Goal: Contribute content: Contribute content

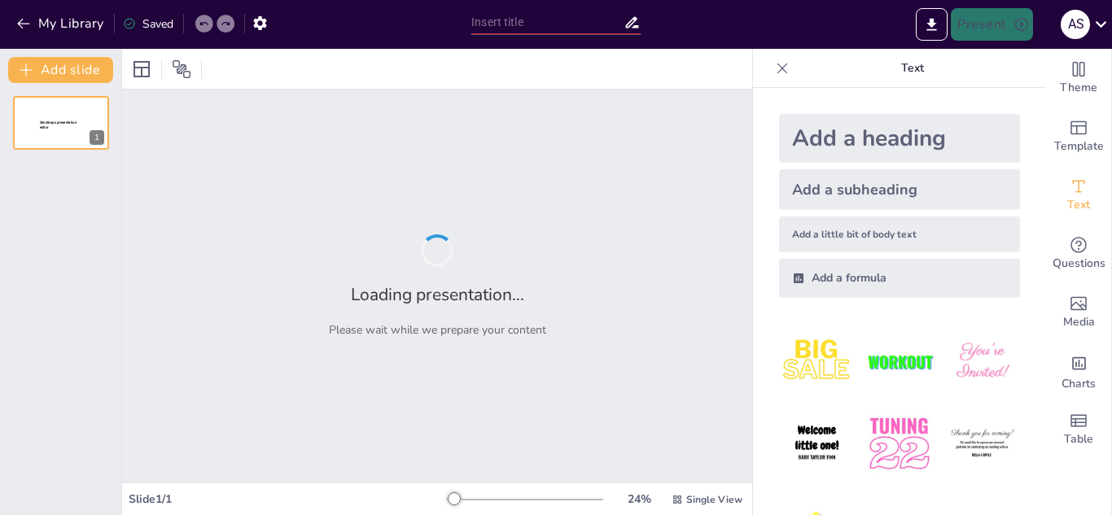
type input "Enfoques Modernos en la Recopilación de Datos Empresariales"
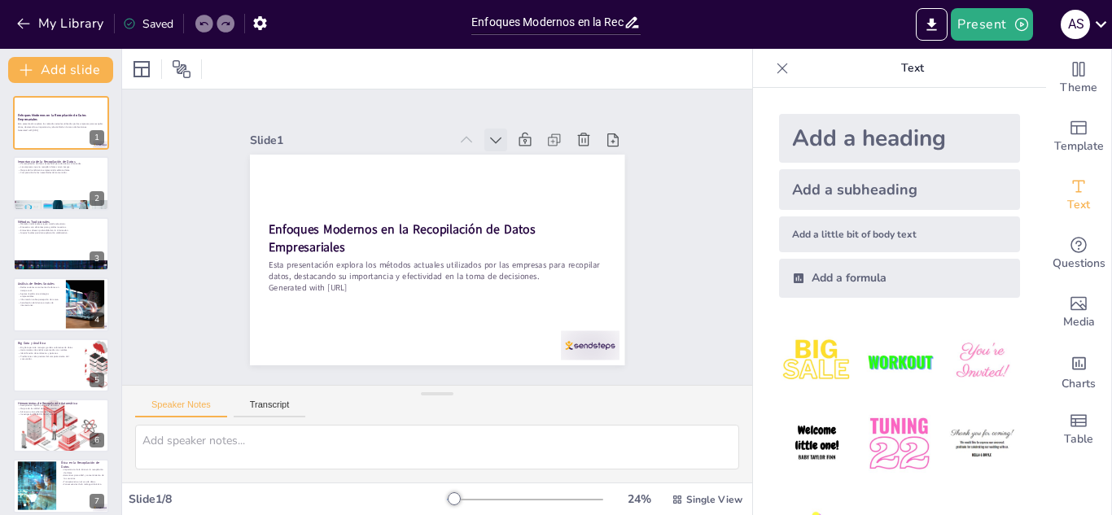
click at [488, 135] on icon at bounding box center [496, 140] width 16 height 16
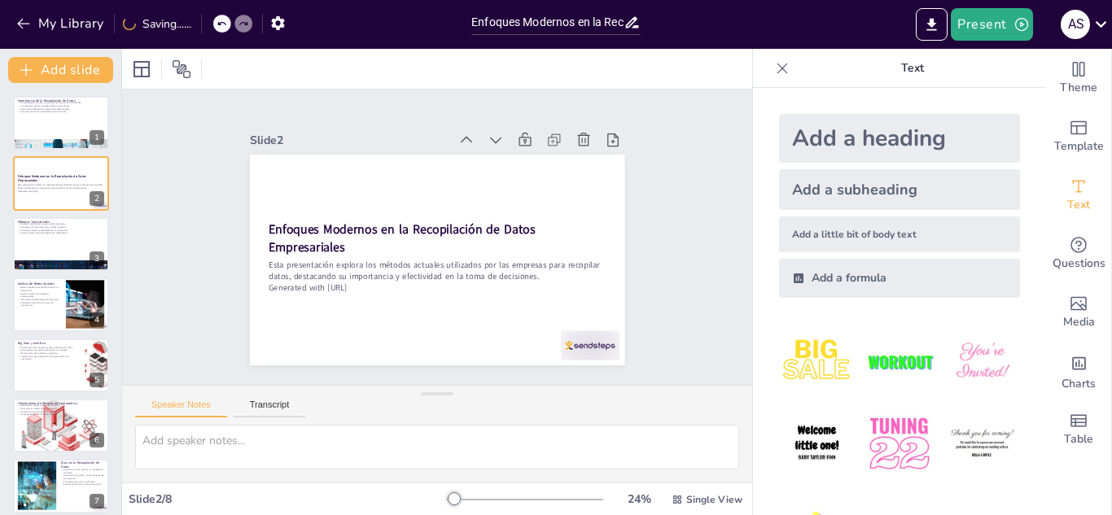
click at [488, 135] on icon at bounding box center [496, 140] width 16 height 16
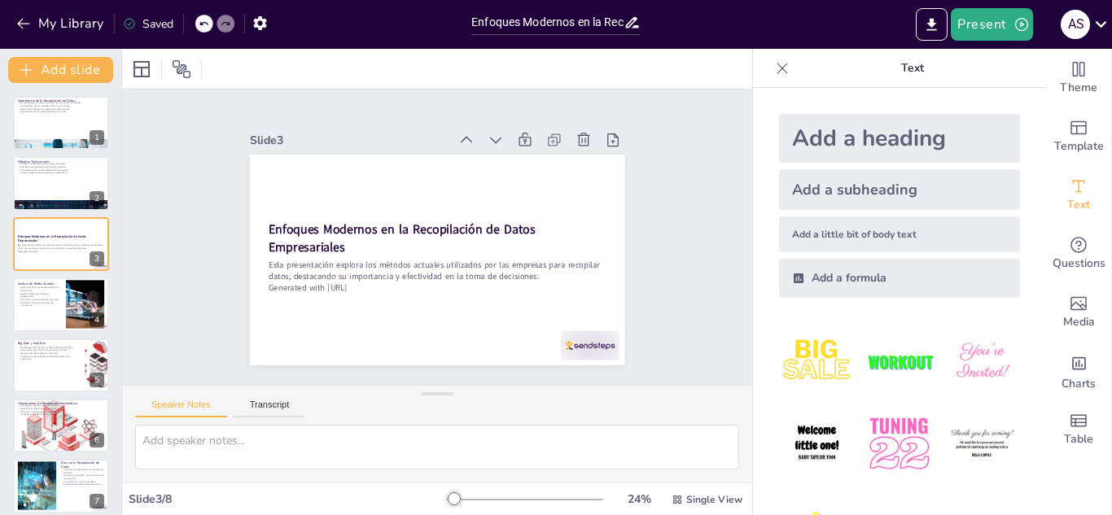
click at [488, 135] on icon at bounding box center [496, 140] width 16 height 16
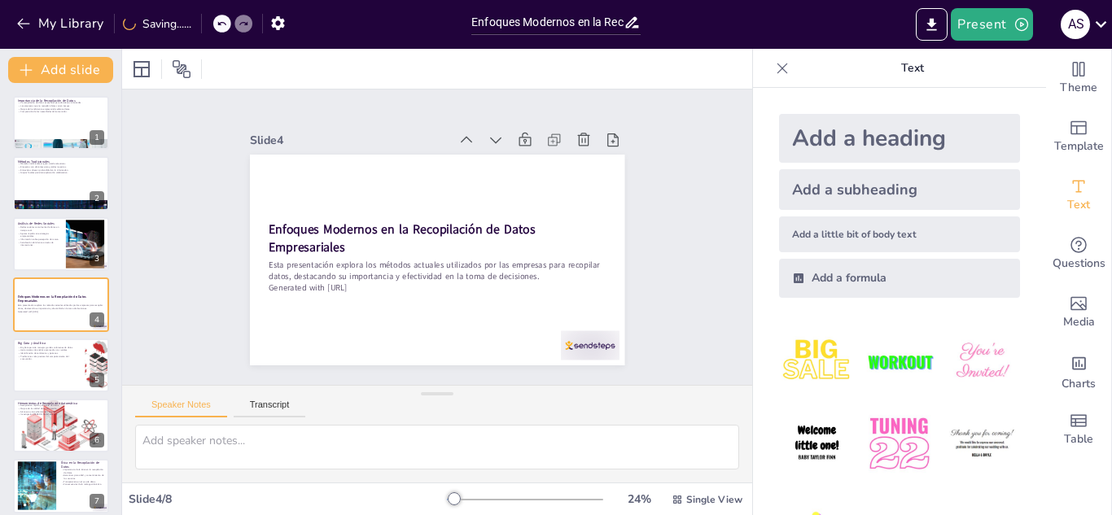
click at [488, 135] on icon at bounding box center [496, 140] width 16 height 16
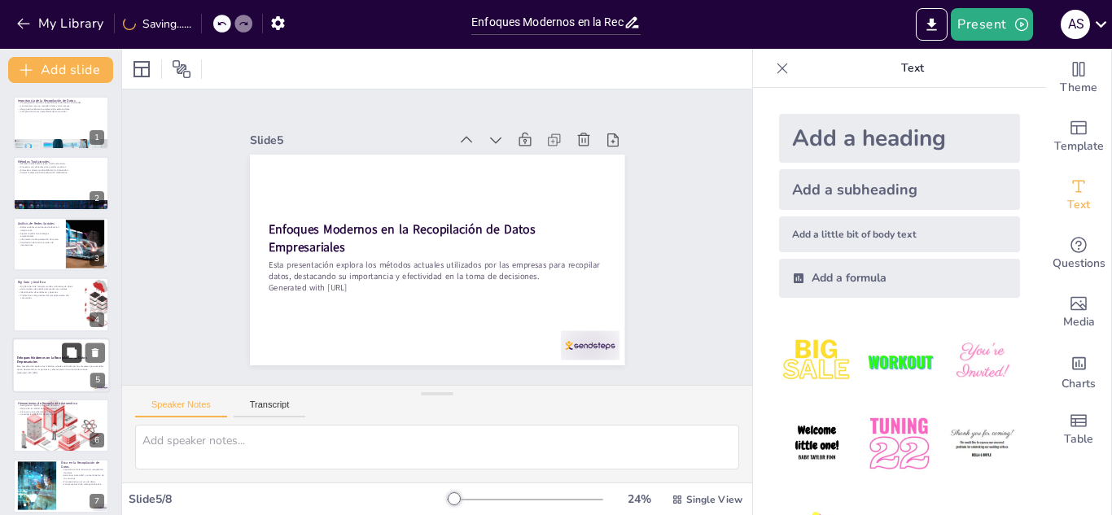
click at [64, 354] on button at bounding box center [72, 353] width 20 height 20
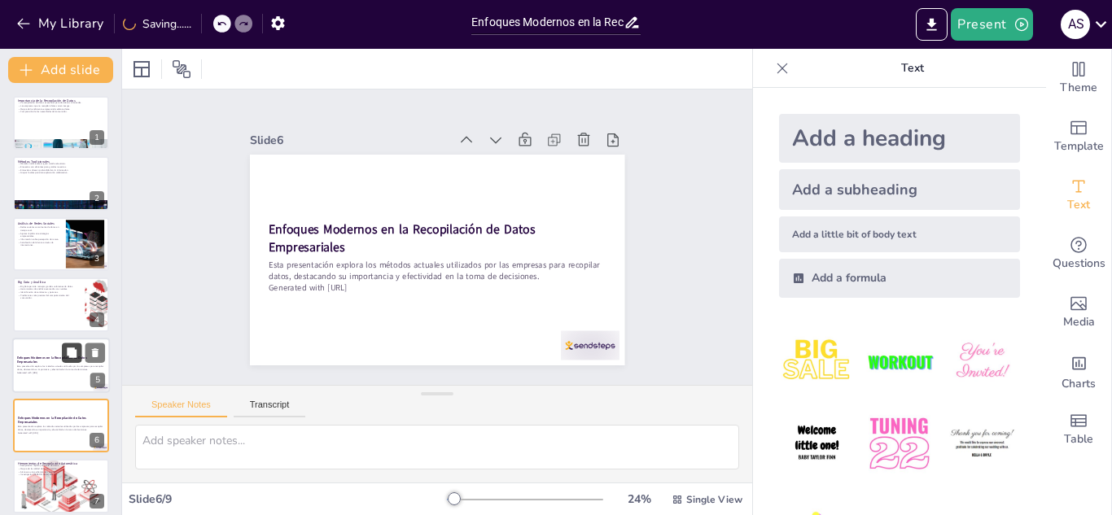
scroll to position [127, 0]
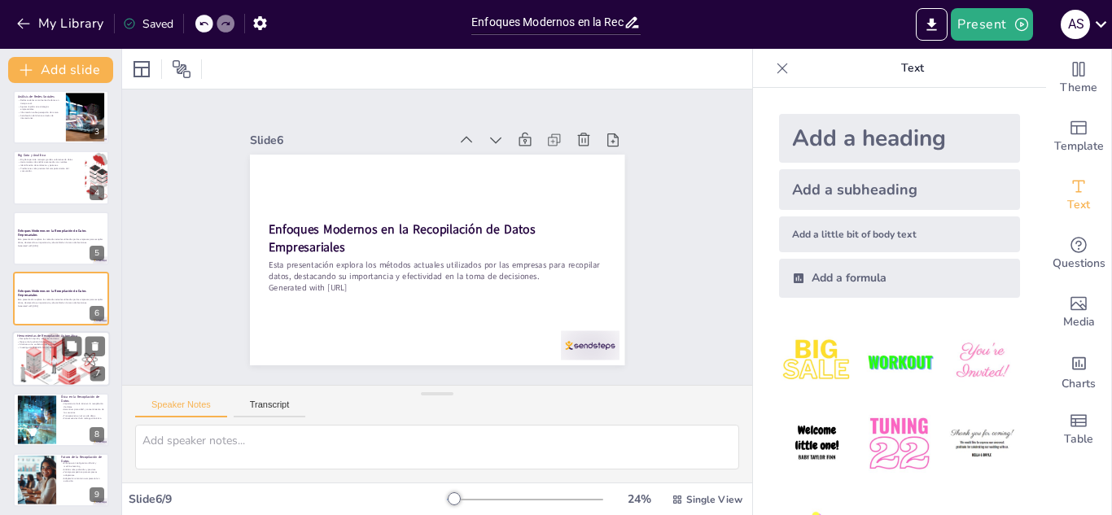
click at [37, 357] on div at bounding box center [61, 360] width 98 height 60
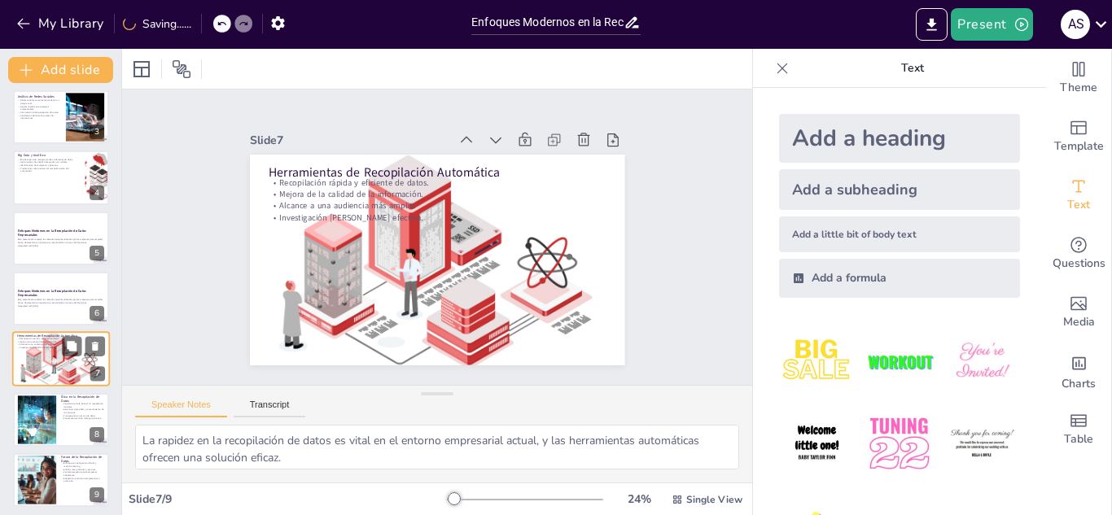
scroll to position [132, 0]
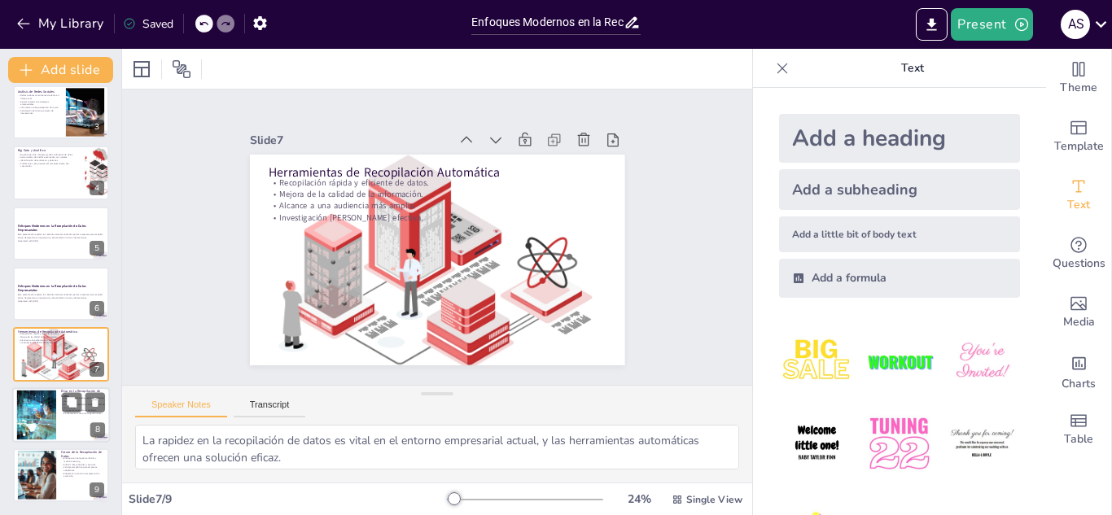
click at [48, 418] on div at bounding box center [36, 415] width 74 height 50
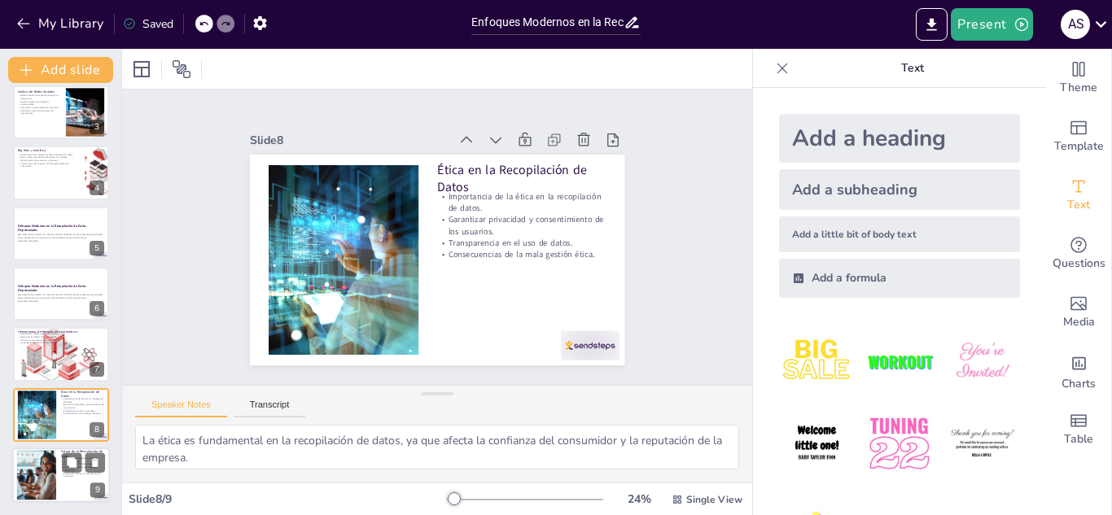
click at [37, 488] on div at bounding box center [36, 476] width 94 height 50
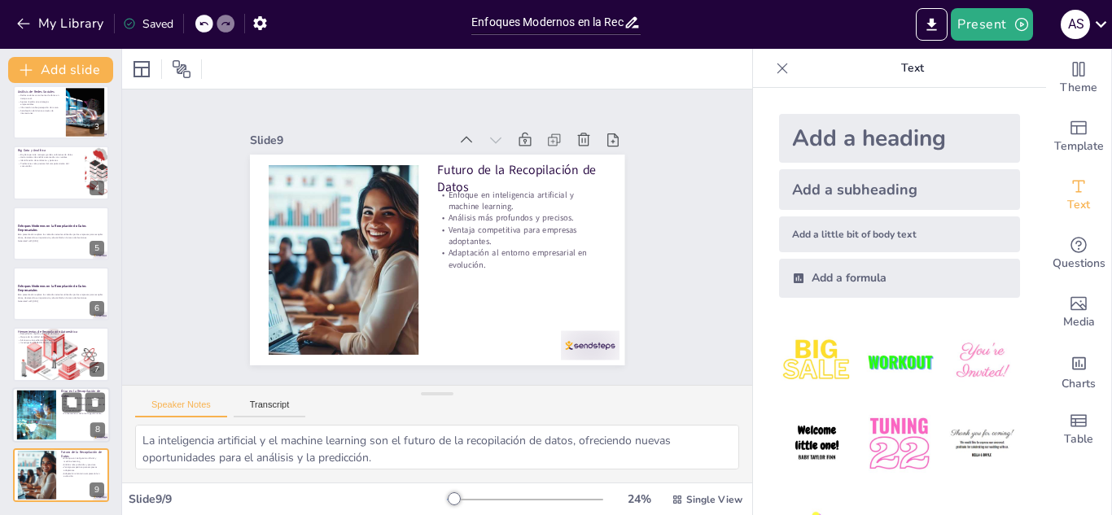
click at [46, 414] on div at bounding box center [36, 415] width 74 height 50
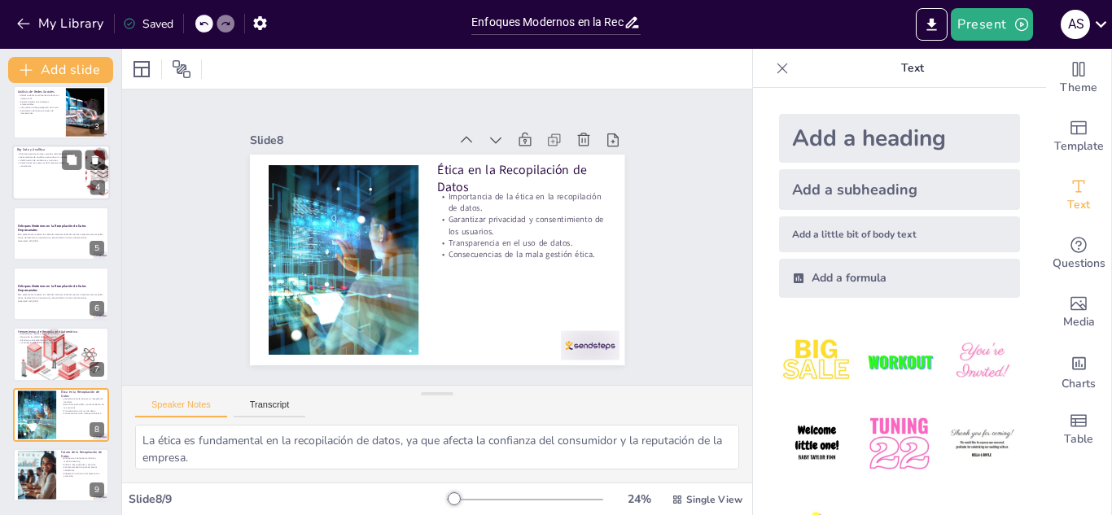
click at [32, 176] on div at bounding box center [61, 172] width 98 height 55
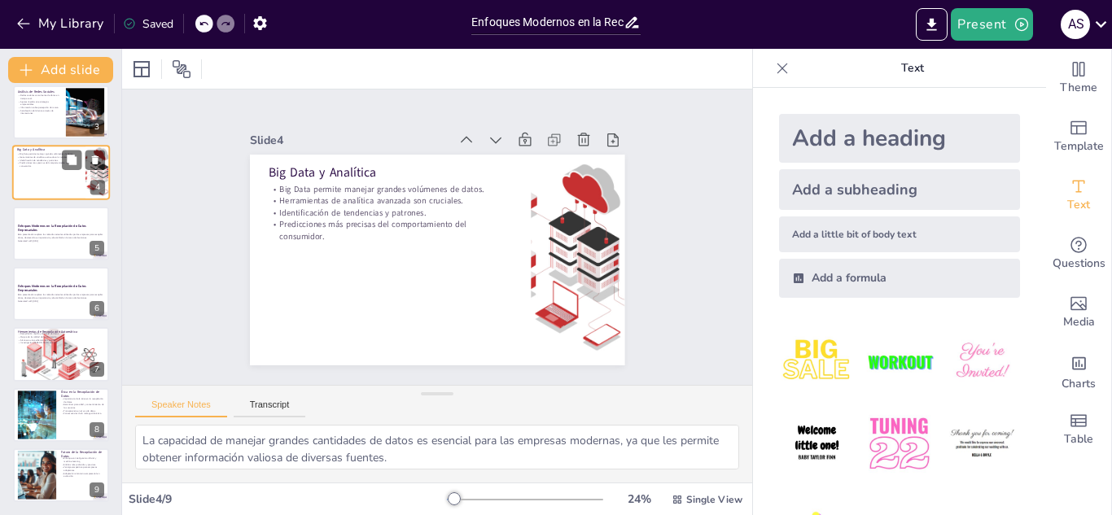
scroll to position [6, 0]
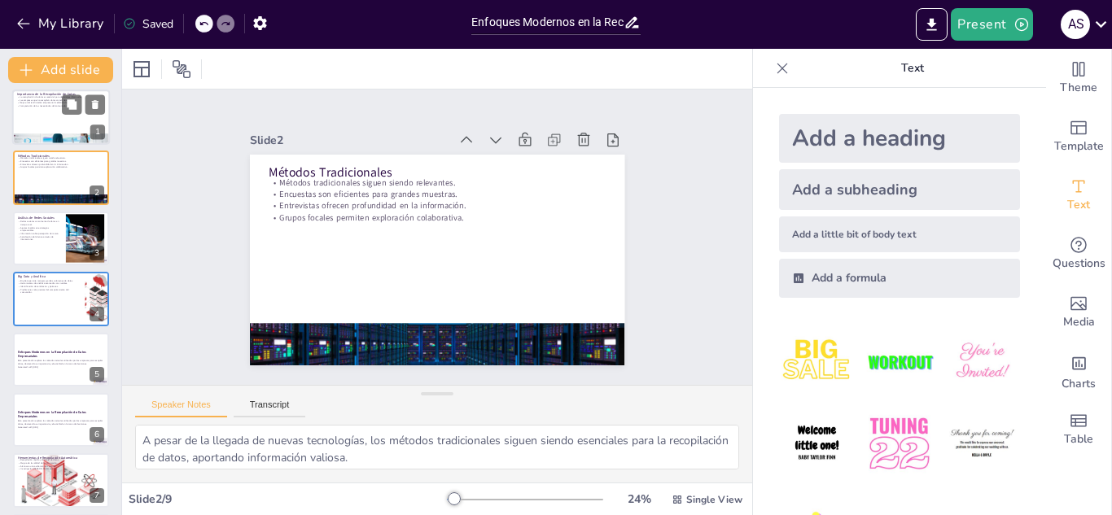
click at [37, 117] on div at bounding box center [61, 117] width 98 height 55
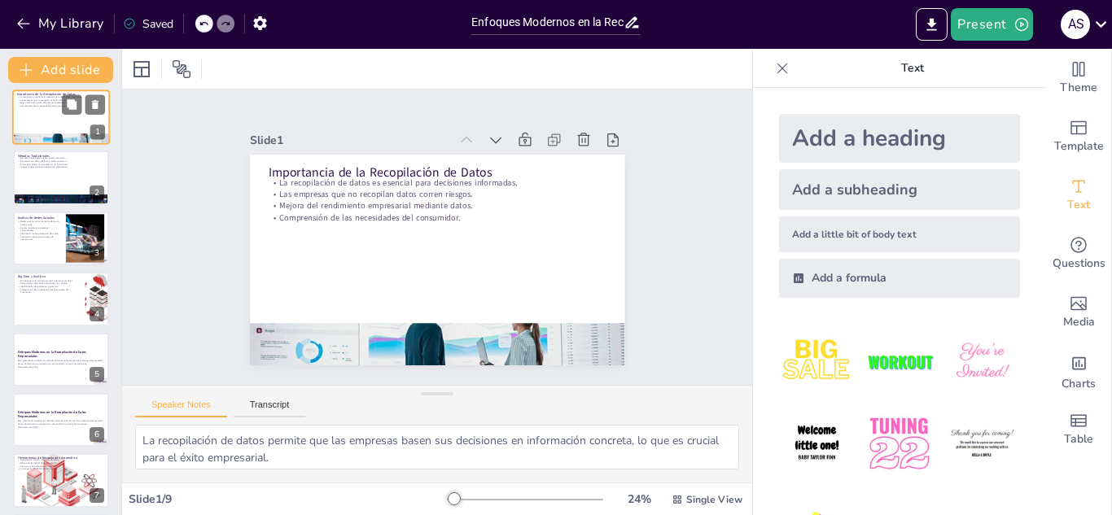
scroll to position [0, 0]
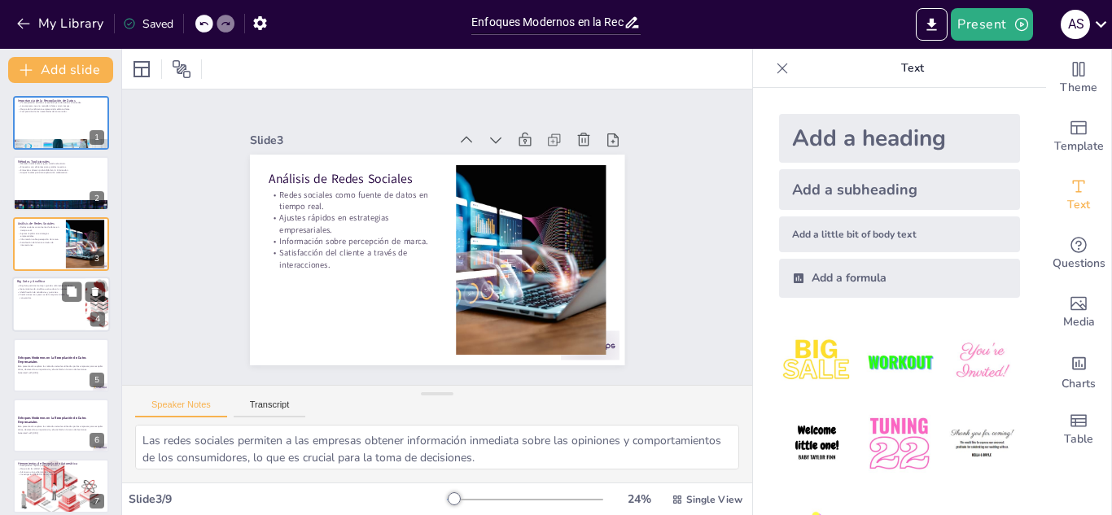
type textarea "La capacidad de manejar grandes cantidades de datos es esencial para las empres…"
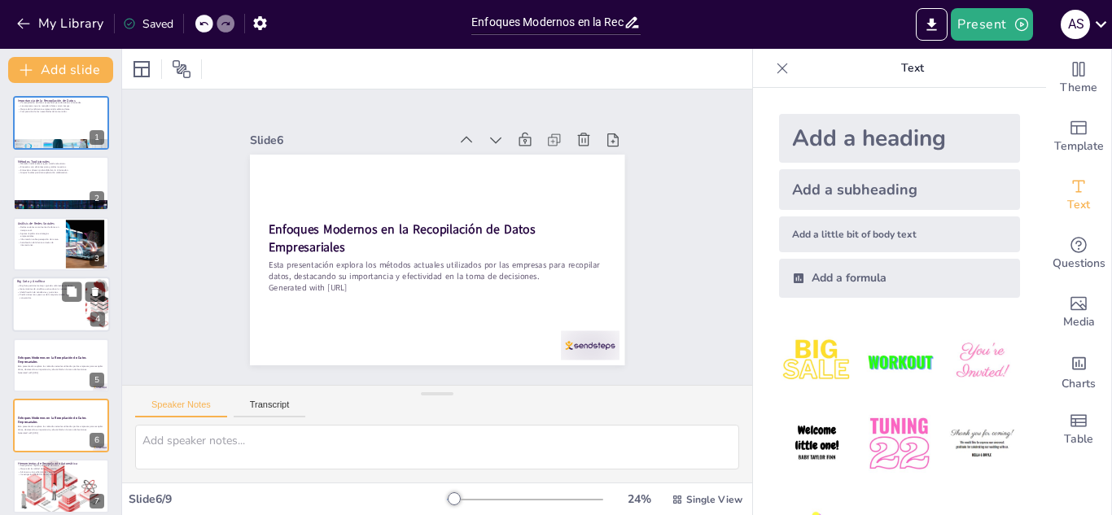
type textarea "La rapidez en la recopilación de datos es vital en el entorno empresarial actua…"
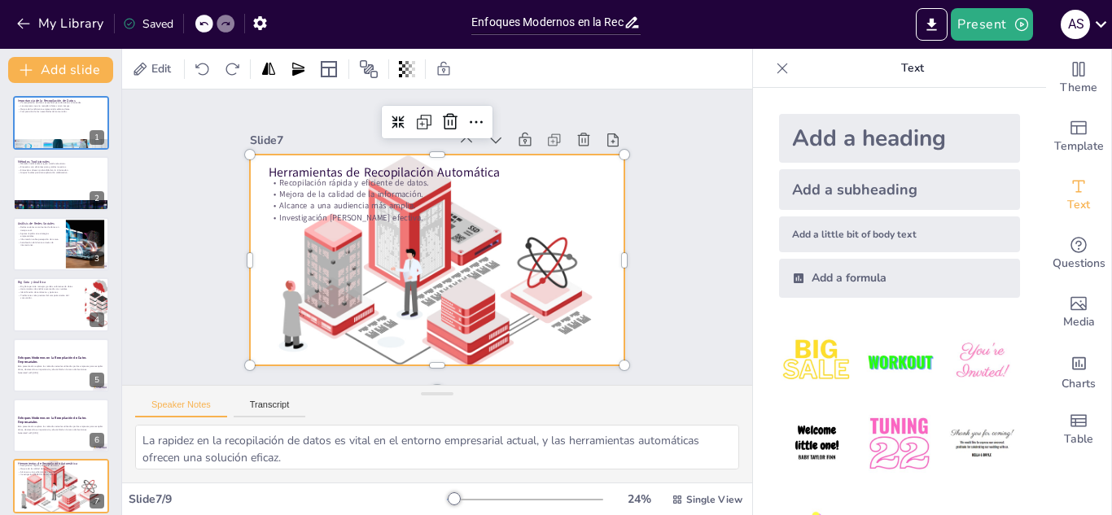
click at [520, 291] on div at bounding box center [437, 261] width 375 height 230
click at [618, 151] on div at bounding box center [624, 154] width 13 height 13
click at [673, 112] on div "Slide 1 Importancia de la Recopilación de Datos La recopilación de datos es ese…" at bounding box center [437, 238] width 630 height 296
click at [560, 325] on div at bounding box center [437, 261] width 375 height 230
click at [467, 115] on icon at bounding box center [477, 122] width 20 height 20
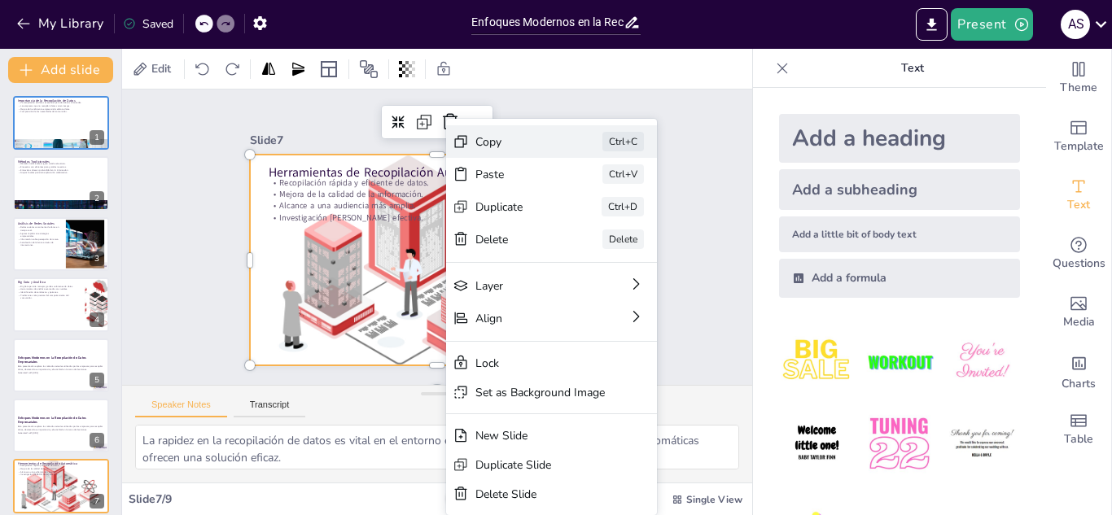
click at [568, 215] on div "Copy Ctrl+C" at bounding box center [673, 231] width 211 height 33
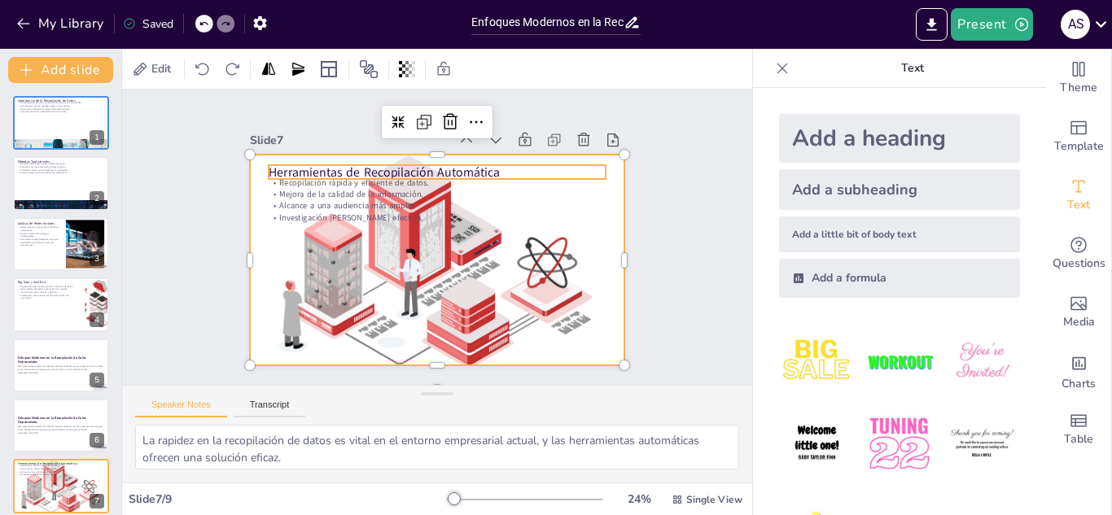
click at [284, 163] on p "Herramientas de Recopilación Automática" at bounding box center [451, 173] width 334 height 87
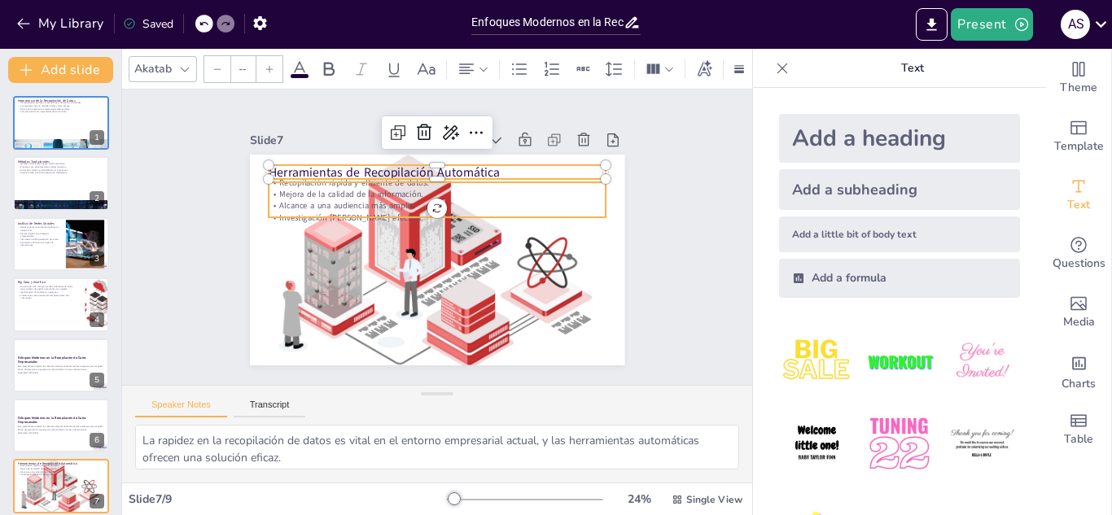
type input "32"
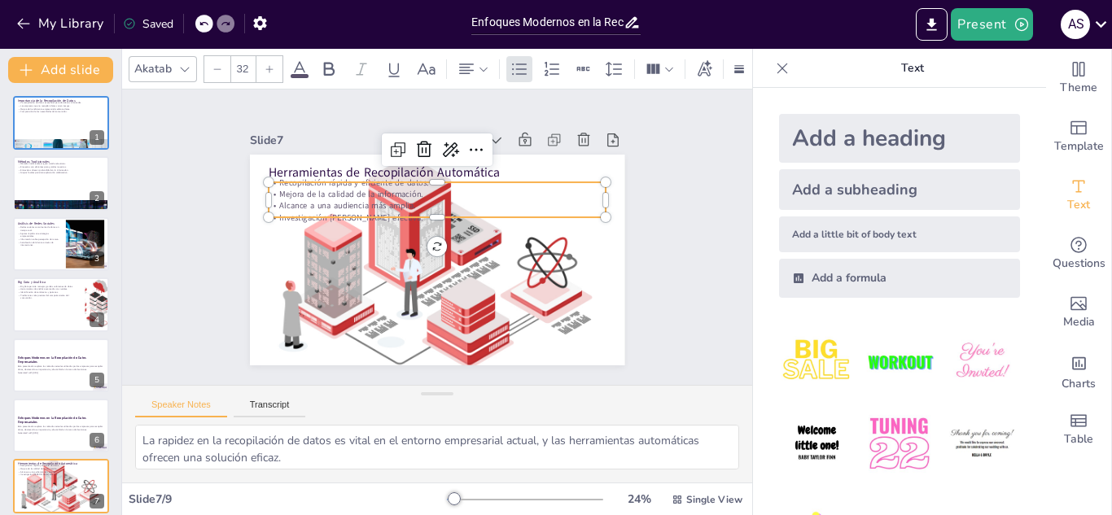
click at [296, 200] on p "Alcance a una audiencia más amplia." at bounding box center [437, 205] width 337 height 11
click at [423, 242] on div "Herramientas de Recopilación Automática Recopilación rápida y eficiente de dato…" at bounding box center [437, 260] width 375 height 211
drag, startPoint x: 423, startPoint y: 242, endPoint x: 425, endPoint y: 268, distance: 26.2
click at [425, 268] on div "Herramientas de Recopilación Automática Recopilación rápida y eficiente de dato…" at bounding box center [426, 257] width 430 height 370
click at [524, 278] on div at bounding box center [437, 261] width 375 height 230
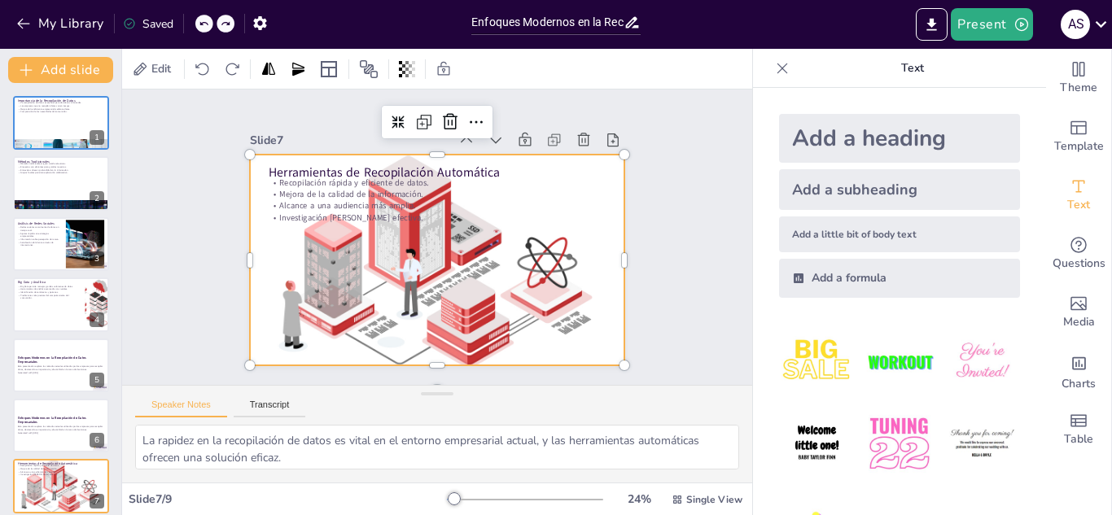
click at [774, 66] on icon at bounding box center [782, 68] width 16 height 16
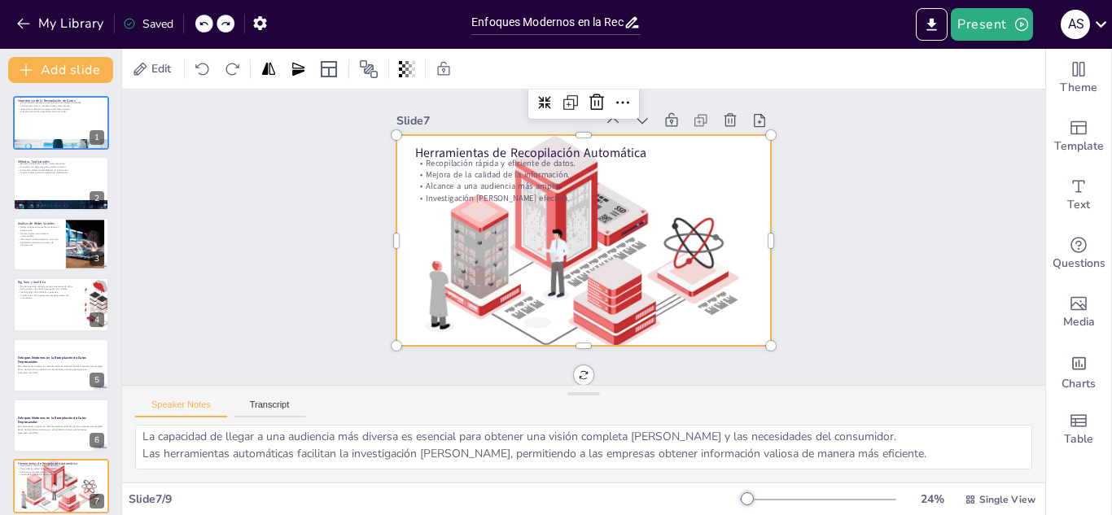
scroll to position [132, 0]
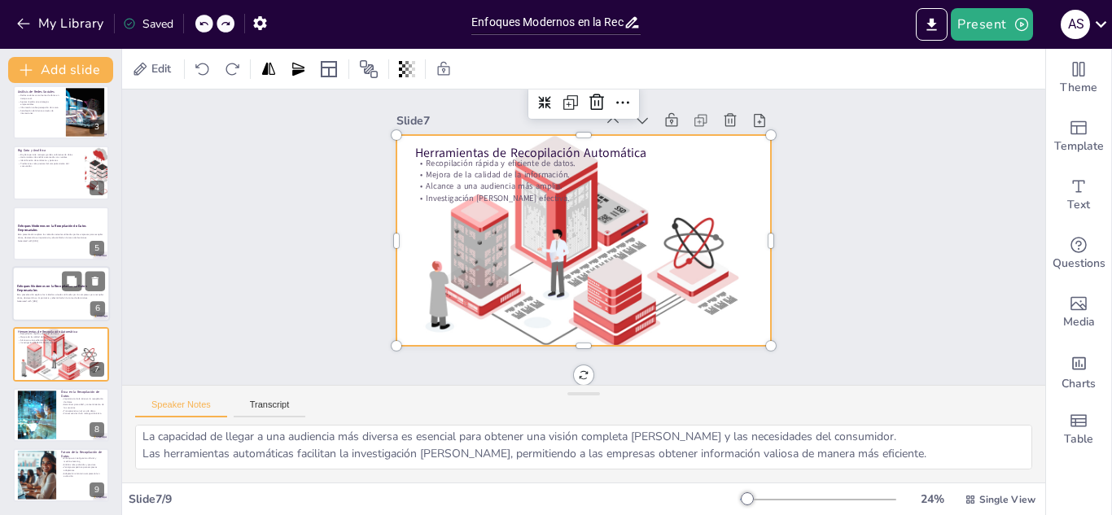
click at [50, 286] on strong "Enfoques Modernos en la Recopilación de Datos Empresariales" at bounding box center [52, 288] width 70 height 9
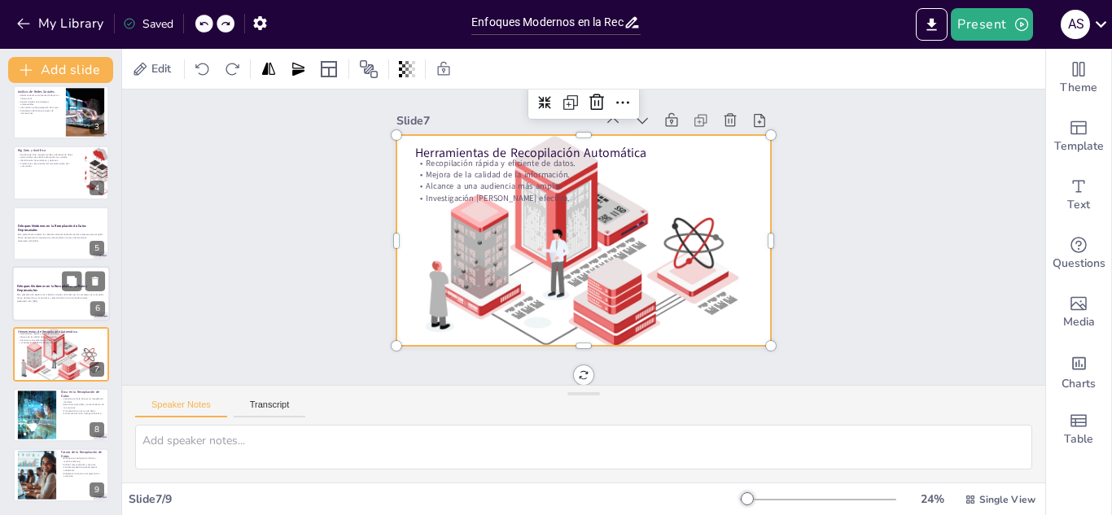
scroll to position [0, 0]
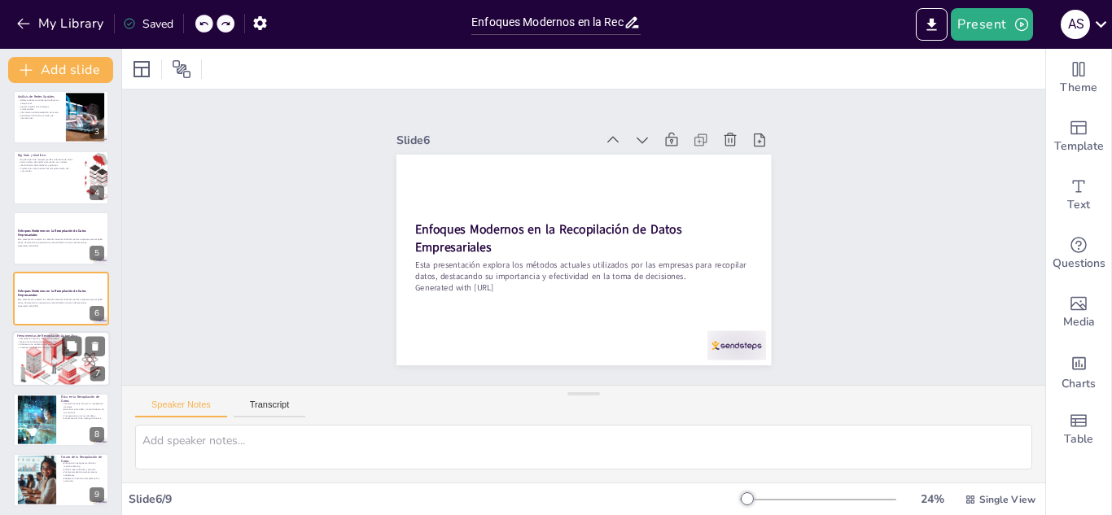
click at [42, 357] on div at bounding box center [61, 360] width 98 height 60
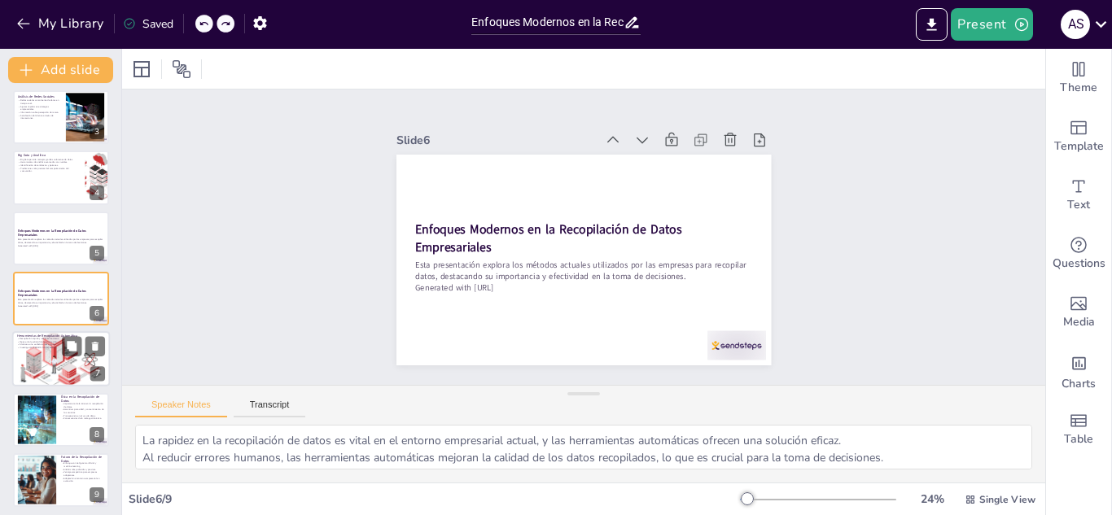
scroll to position [132, 0]
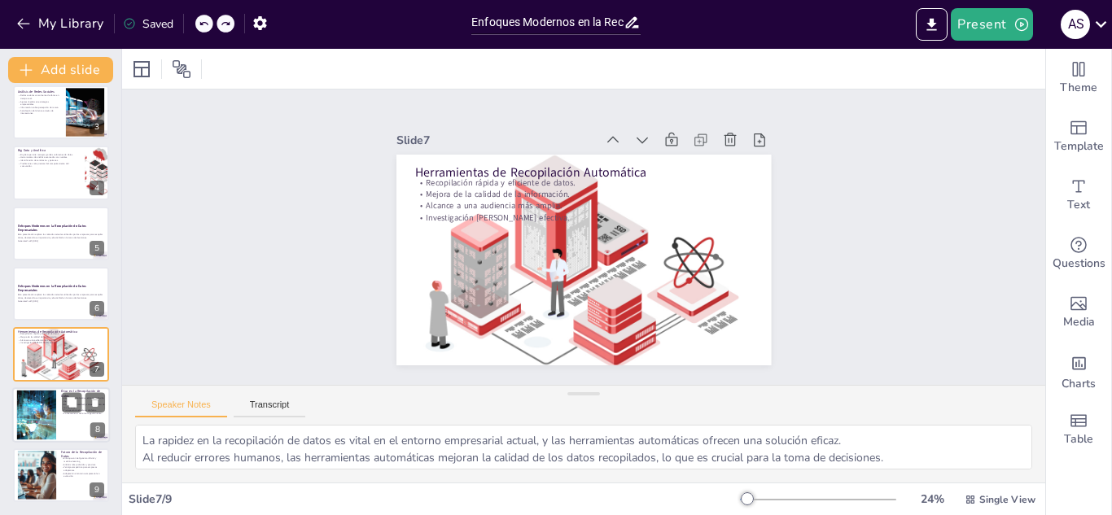
click at [53, 417] on div at bounding box center [36, 415] width 74 height 50
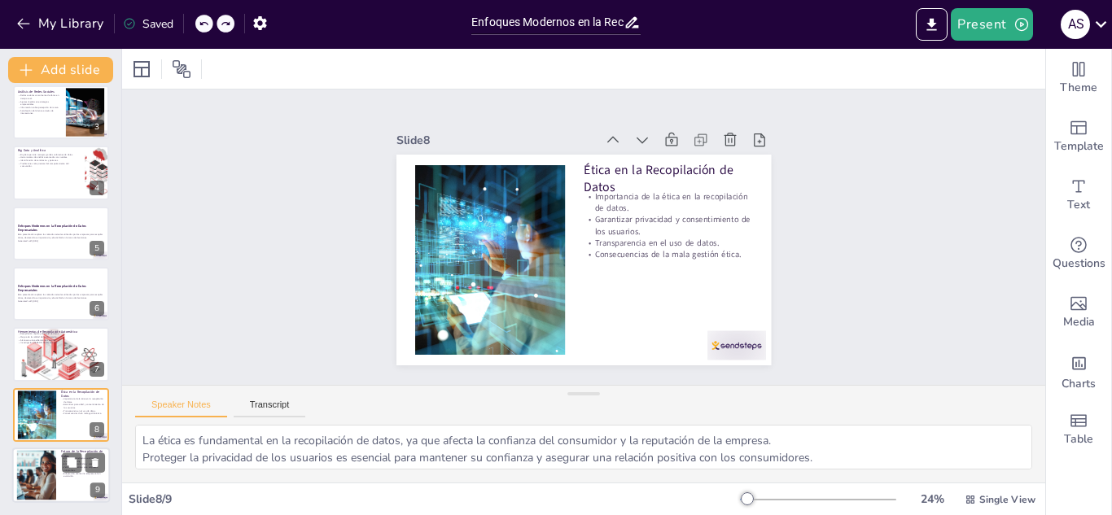
click at [59, 469] on div at bounding box center [61, 475] width 98 height 55
type textarea "La inteligencia artificial y el machine learning son el futuro de la recopilaci…"
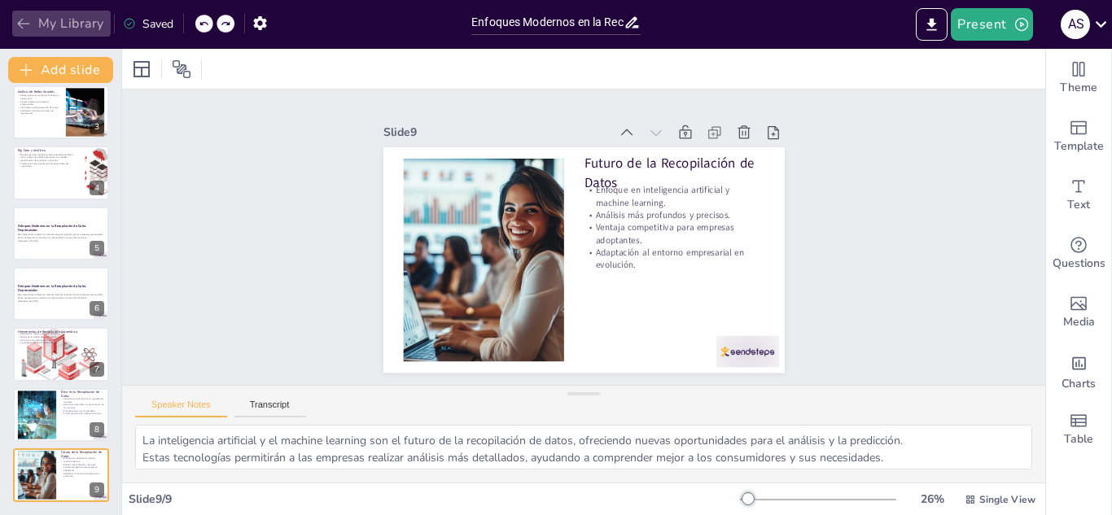
click at [27, 17] on icon "button" at bounding box center [23, 23] width 16 height 16
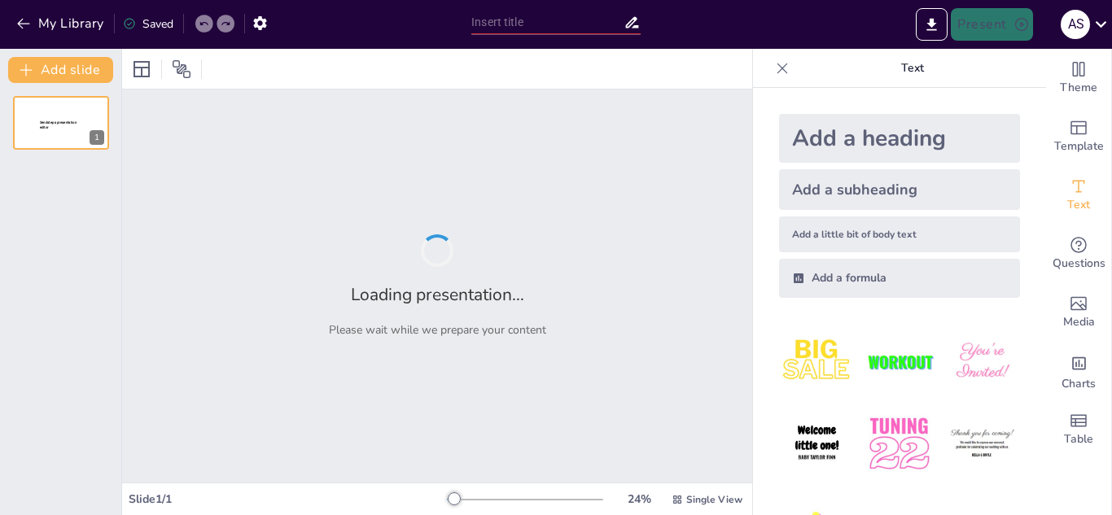
type input "Transformación Digital: Automatización de Procesos Empresariales en el Contexto…"
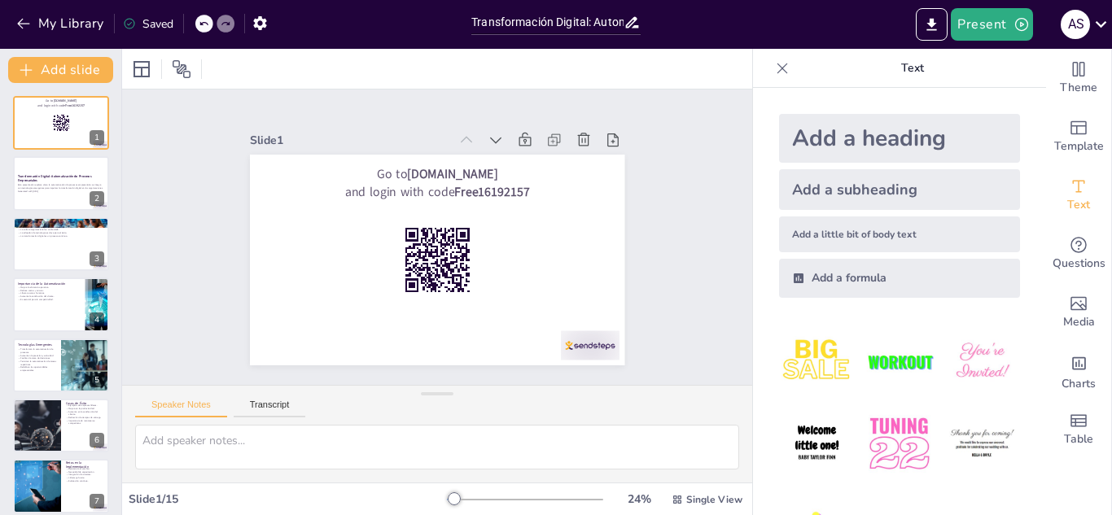
click at [37, 204] on div at bounding box center [61, 183] width 98 height 55
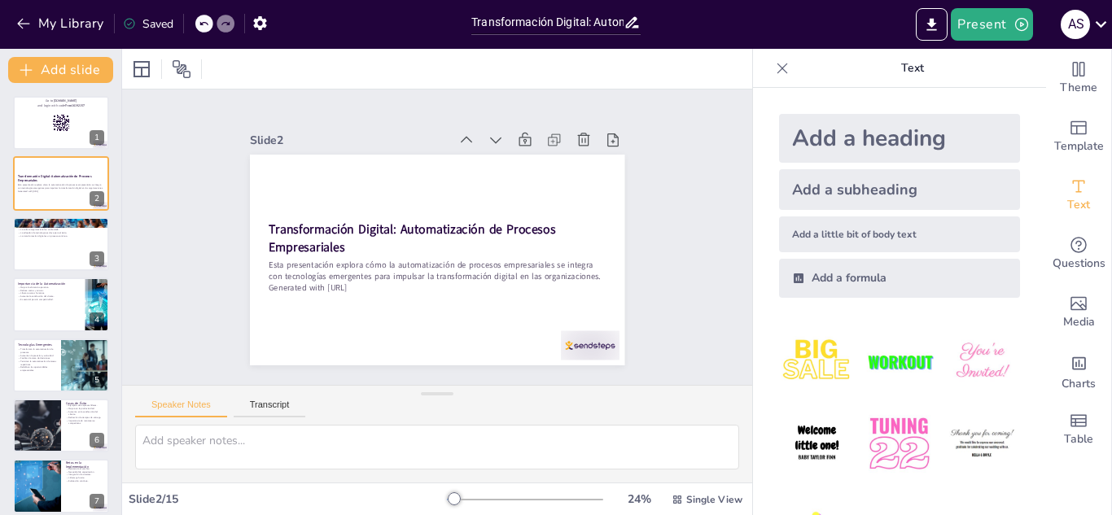
checkbox input "true"
type textarea "La transformación digital no es solo un cambio tecnológico, sino un cambio cult…"
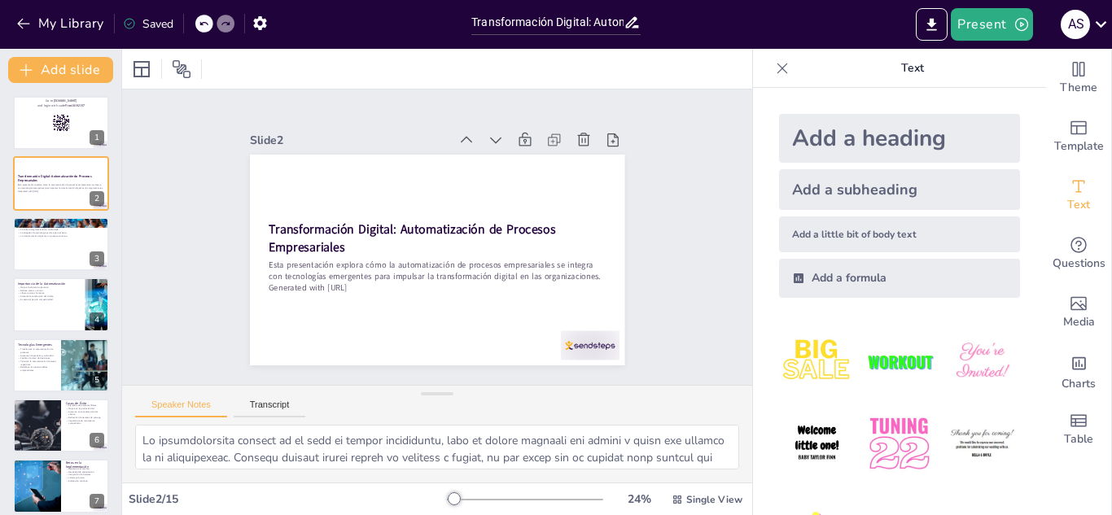
checkbox input "true"
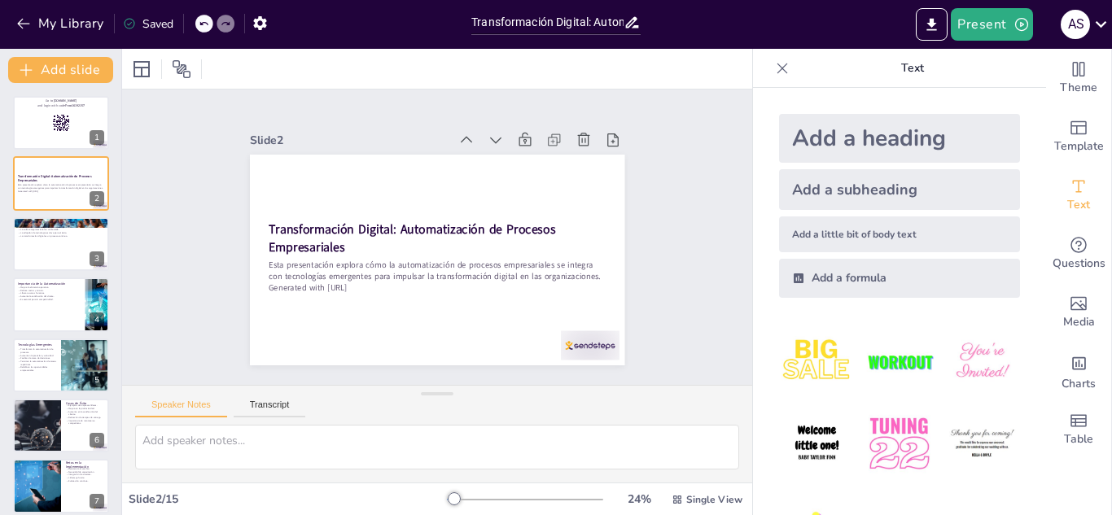
checkbox input "true"
type textarea "La transformación digital no es solo un cambio tecnológico, sino un cambio cult…"
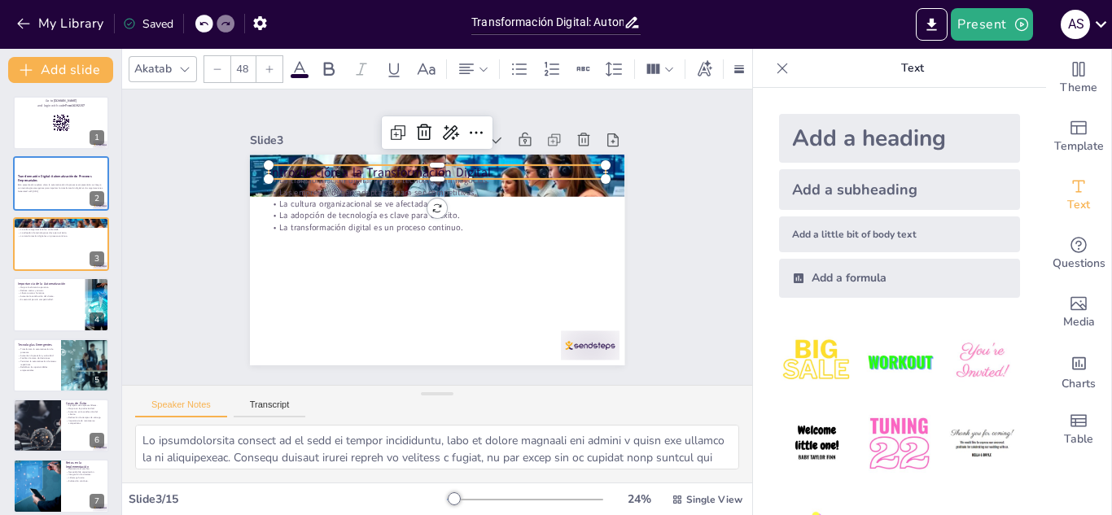
click at [435, 164] on p "Introducción a la Transformación Digital" at bounding box center [437, 172] width 337 height 17
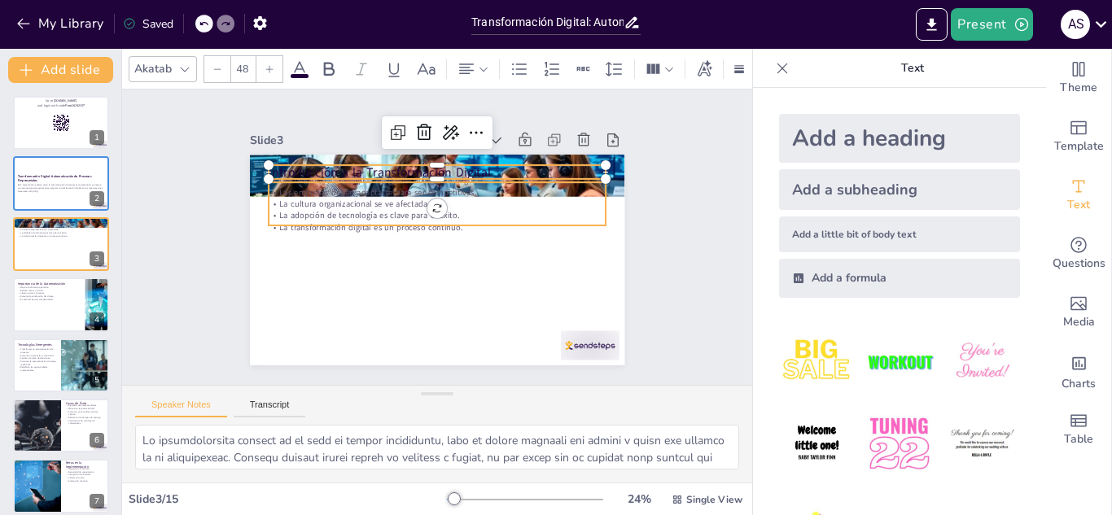
checkbox input "true"
type input "32"
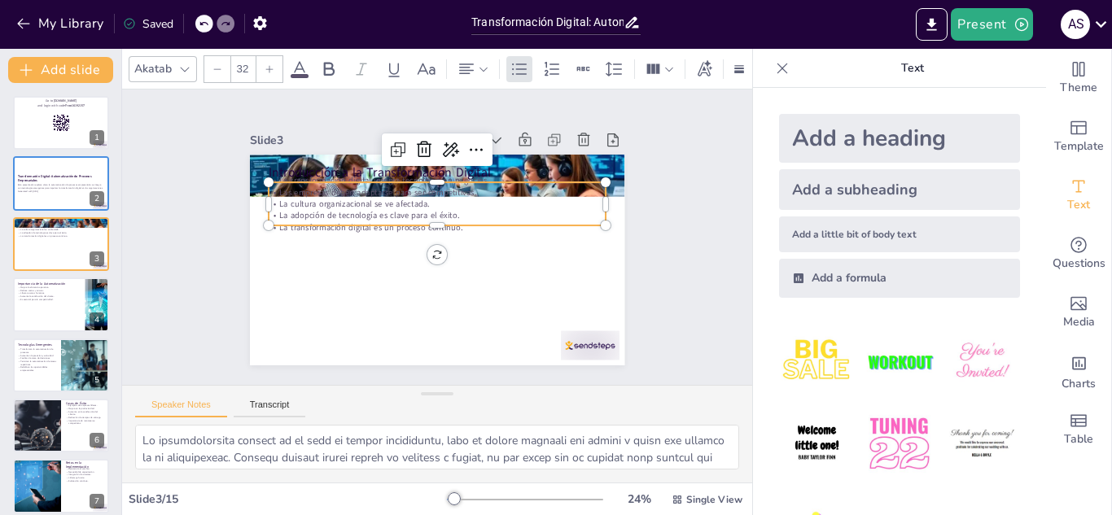
click at [391, 221] on p "La transformación digital es un proceso continuo." at bounding box center [437, 226] width 337 height 11
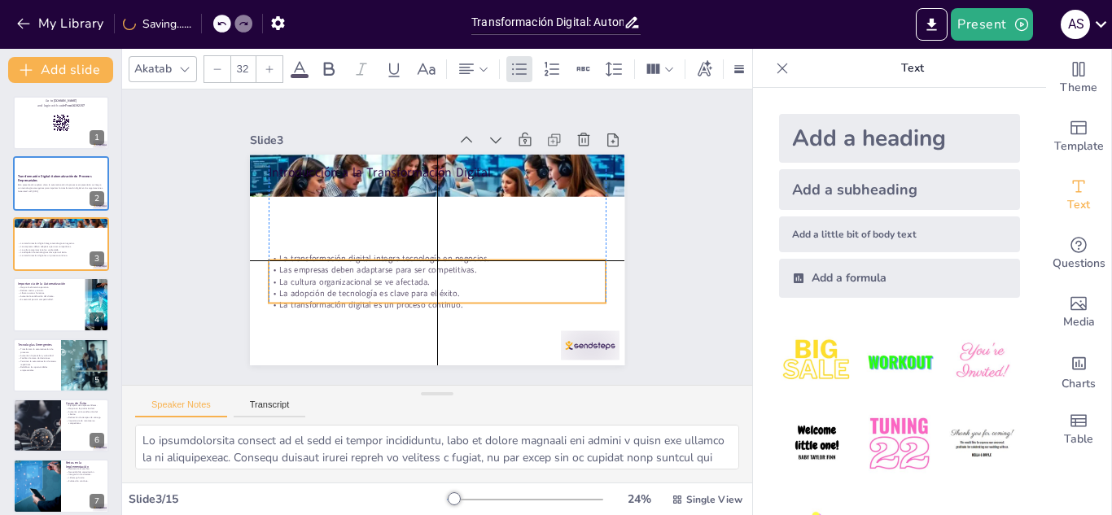
drag, startPoint x: 391, startPoint y: 216, endPoint x: 385, endPoint y: 296, distance: 80.0
click at [385, 296] on p "La transformación digital es un proceso continuo." at bounding box center [429, 305] width 337 height 46
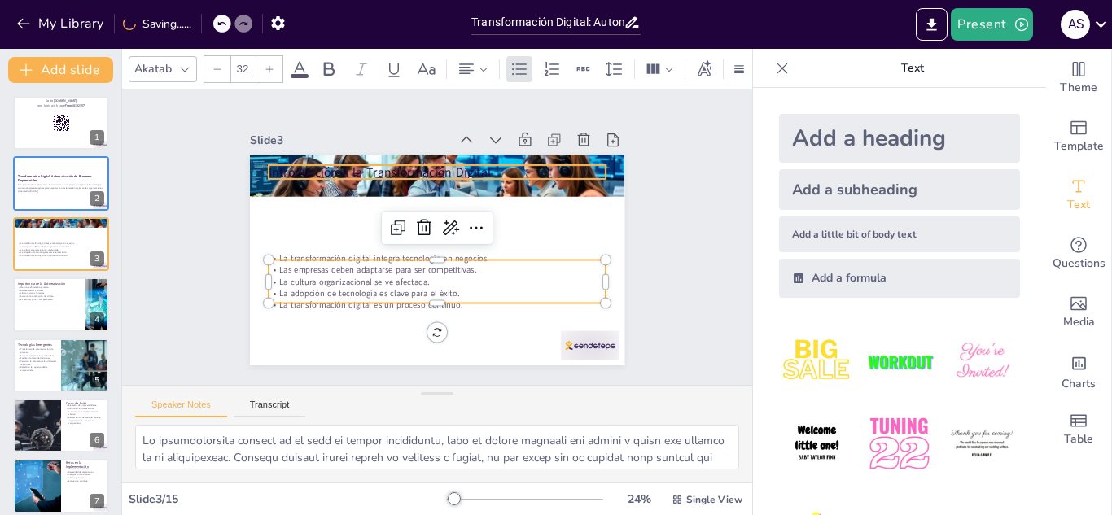
checkbox input "true"
type input "48"
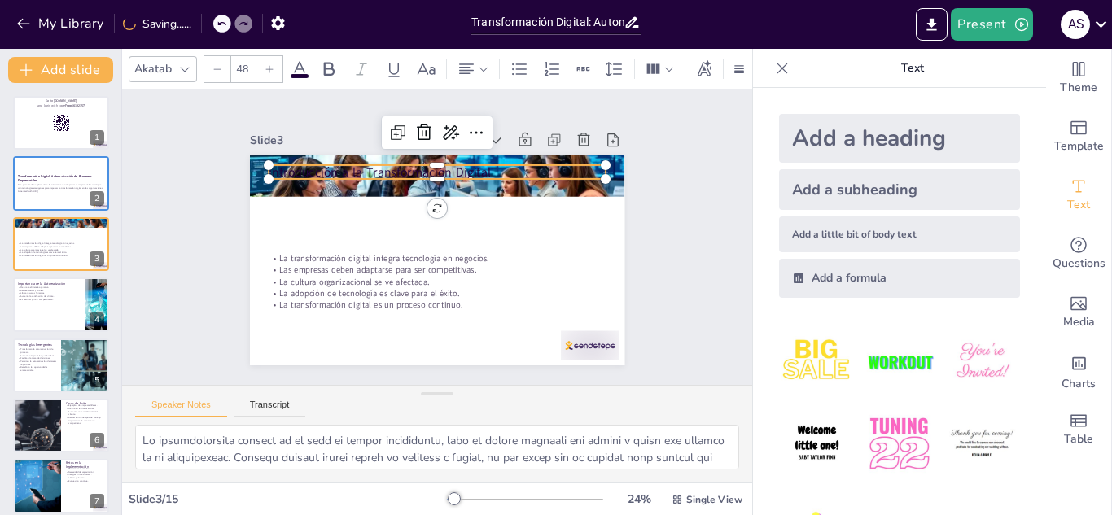
click at [360, 172] on p "Introducción a la Transformación Digital" at bounding box center [443, 173] width 337 height 52
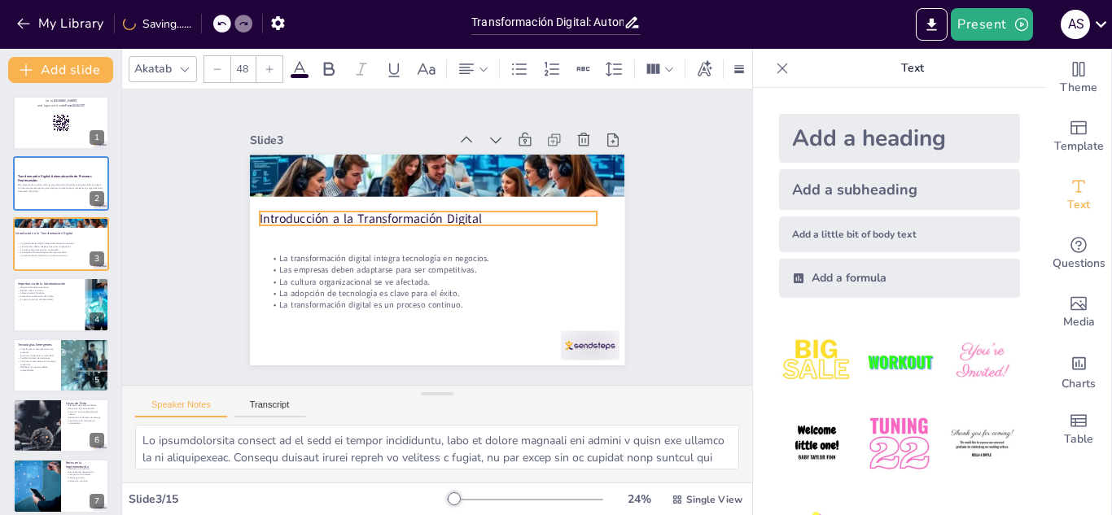
drag, startPoint x: 360, startPoint y: 172, endPoint x: 351, endPoint y: 218, distance: 47.3
click at [351, 218] on p "Introducción a la Transformación Digital" at bounding box center [429, 217] width 337 height 53
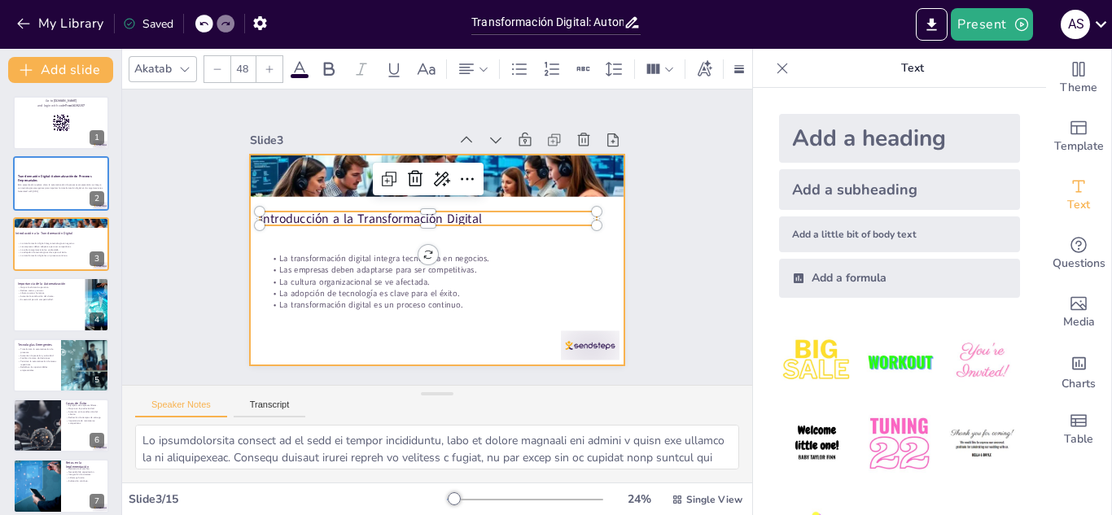
click at [598, 260] on div at bounding box center [437, 260] width 375 height 211
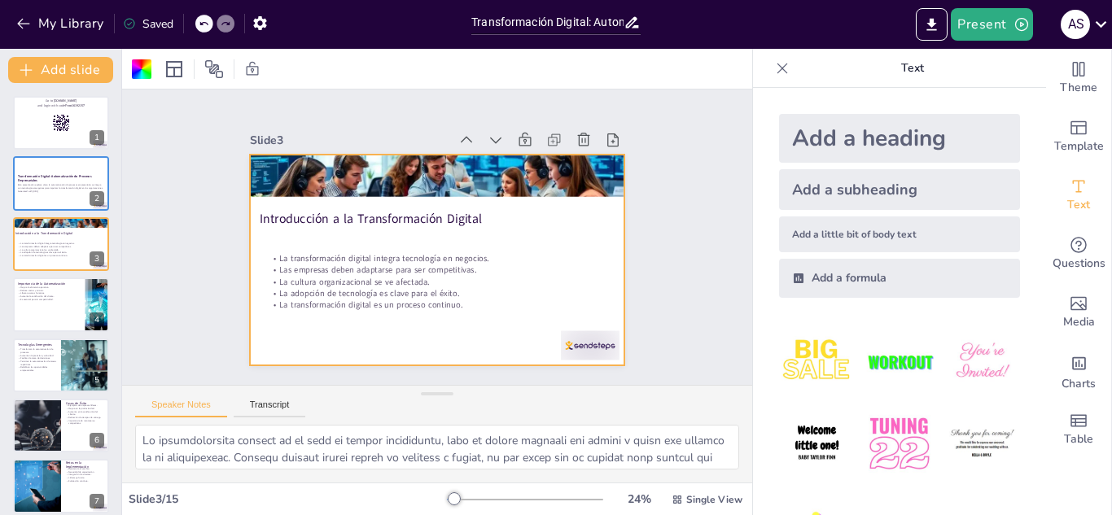
checkbox input "true"
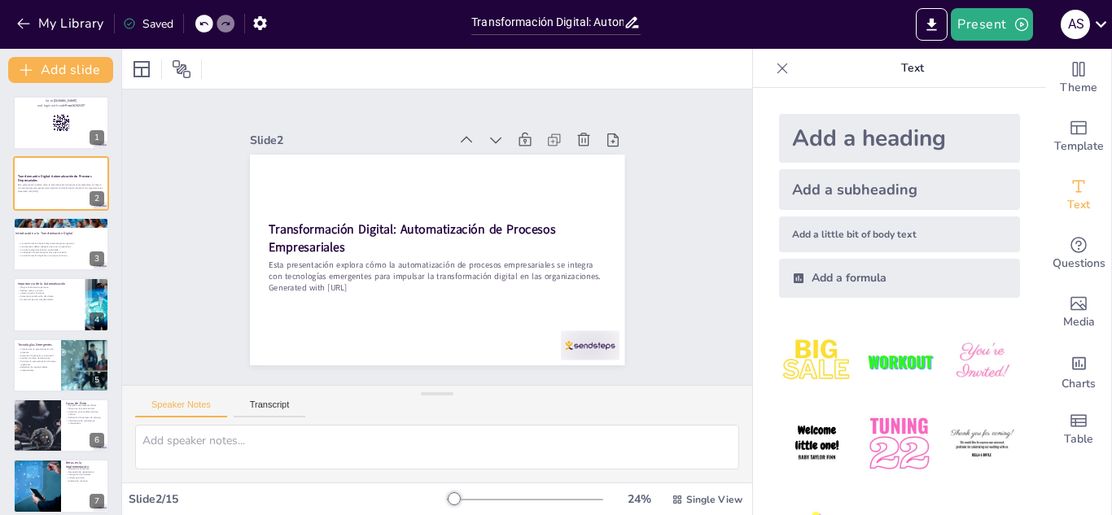
checkbox input "true"
type textarea "La transformación digital no es solo un cambio tecnológico, sino un cambio cult…"
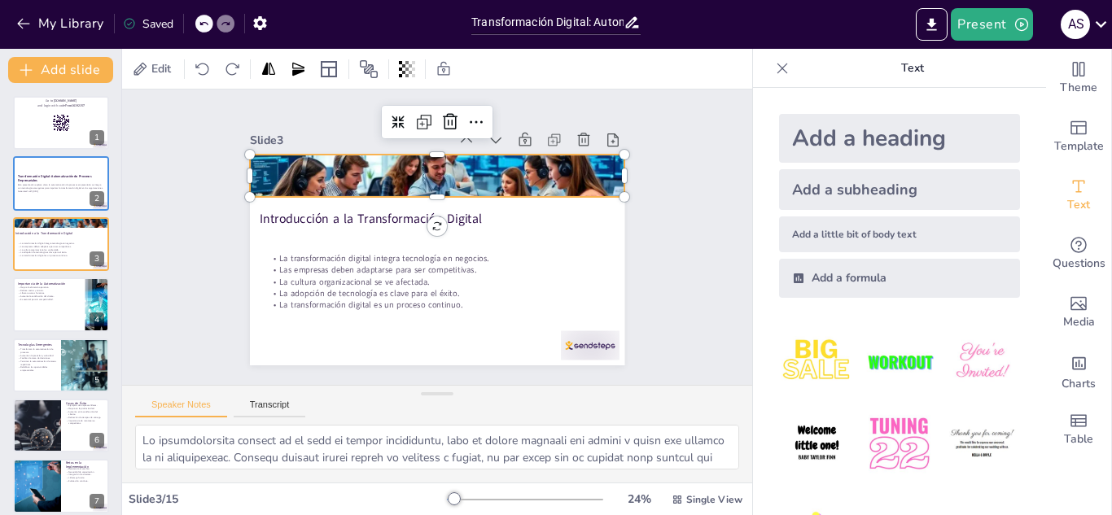
click at [554, 156] on div at bounding box center [444, 177] width 392 height 226
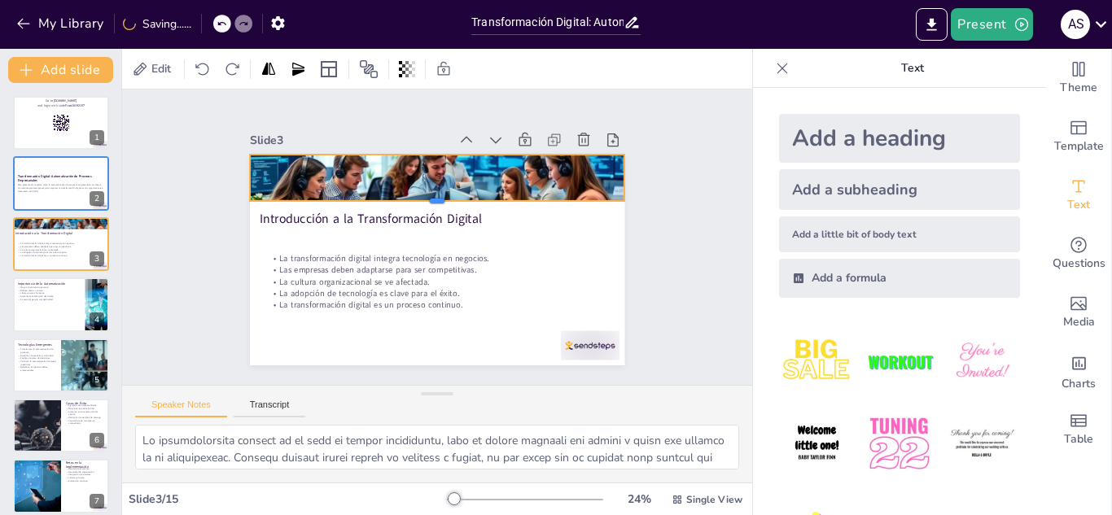
click at [422, 201] on div at bounding box center [437, 207] width 375 height 13
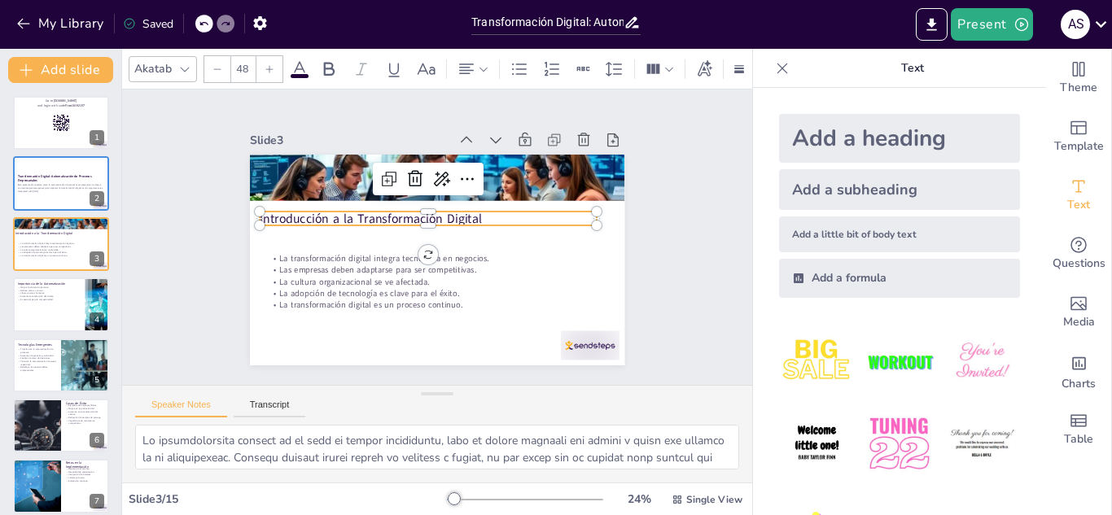
click at [410, 216] on p "Introducción a la Transformación Digital" at bounding box center [428, 218] width 337 height 17
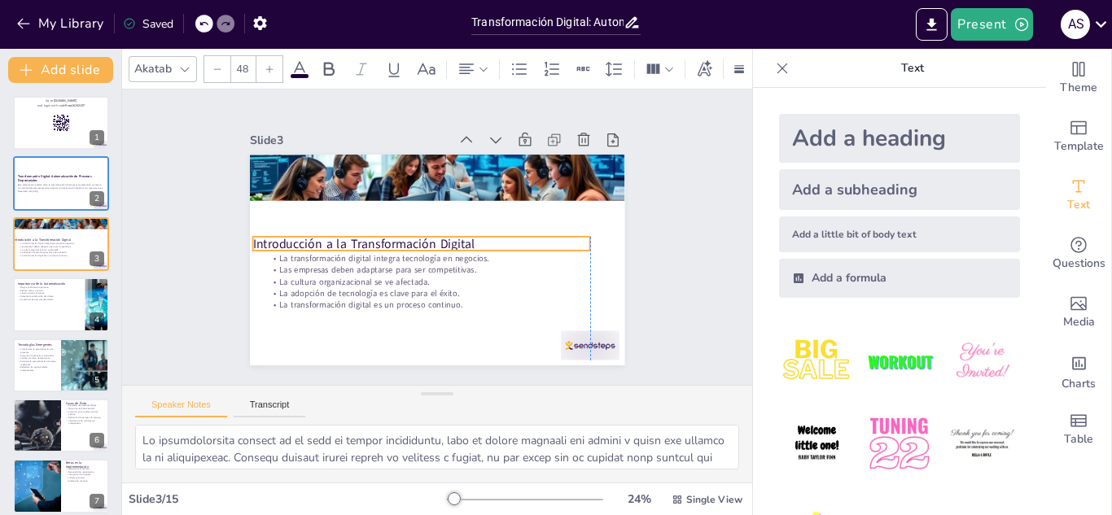
drag, startPoint x: 397, startPoint y: 206, endPoint x: 396, endPoint y: 230, distance: 24.5
click at [396, 230] on p "Introducción a la Transformación Digital" at bounding box center [420, 242] width 337 height 53
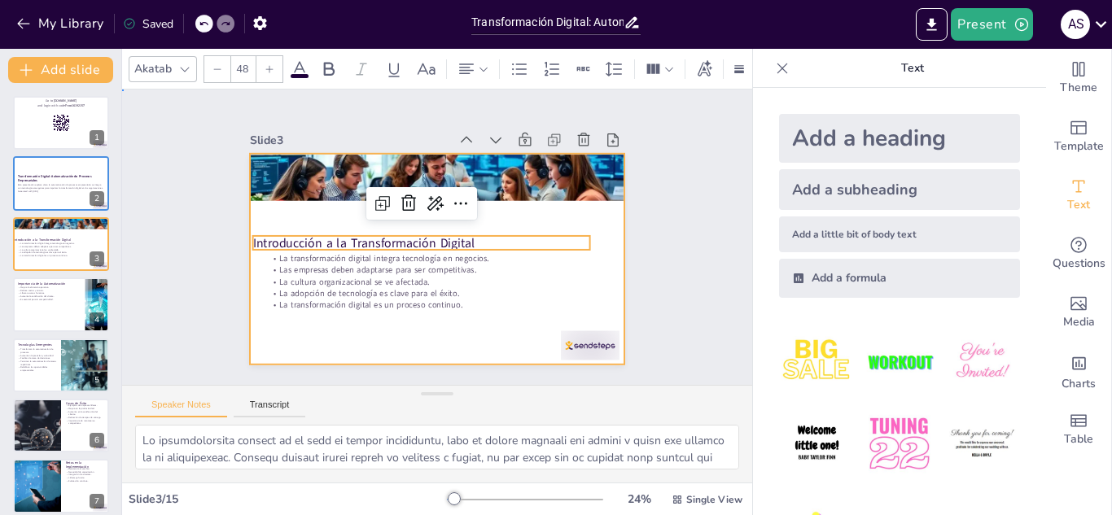
click at [379, 326] on div at bounding box center [437, 260] width 375 height 211
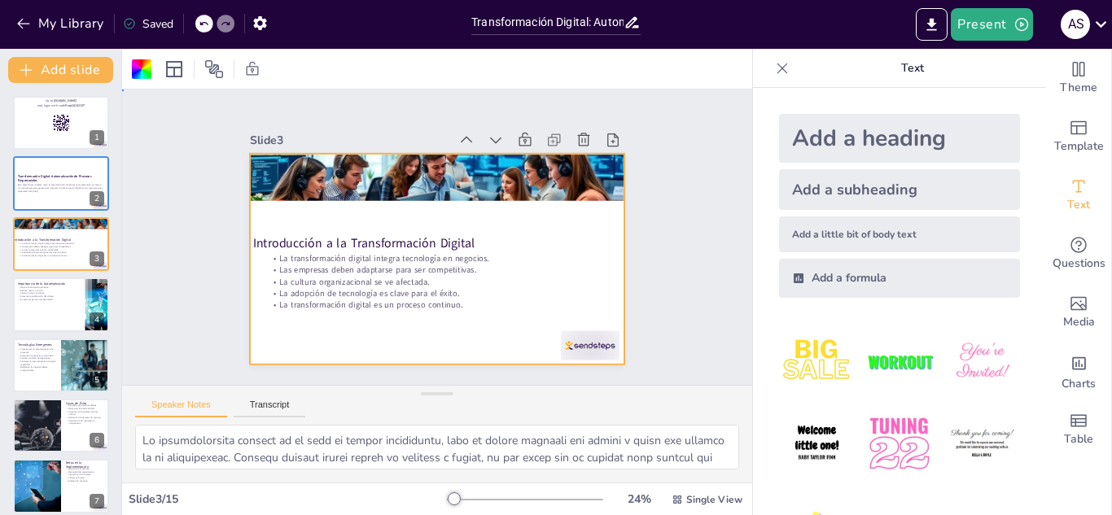
click at [374, 307] on div at bounding box center [437, 260] width 375 height 211
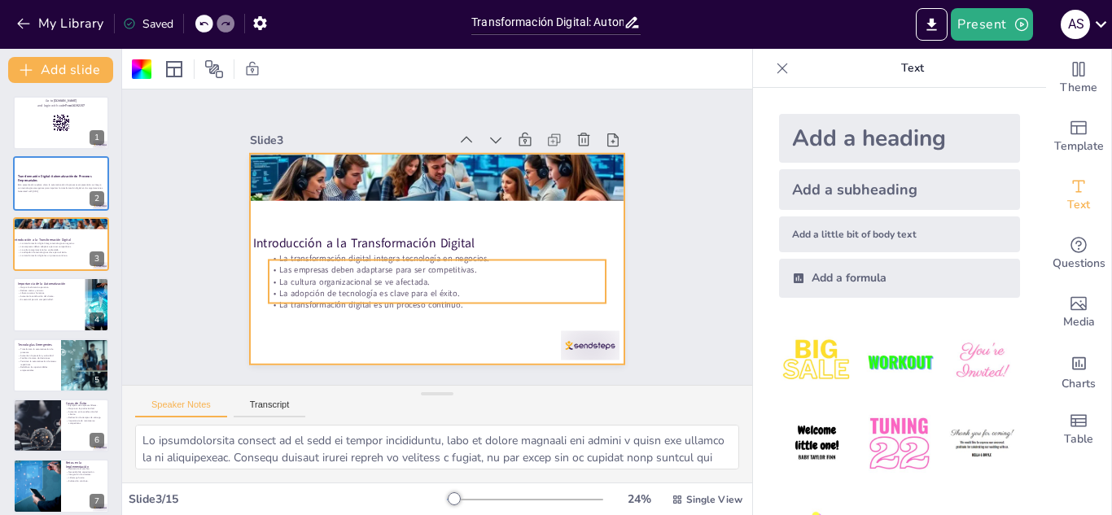
click at [374, 276] on p "La cultura organizacional se ve afectada." at bounding box center [437, 281] width 337 height 11
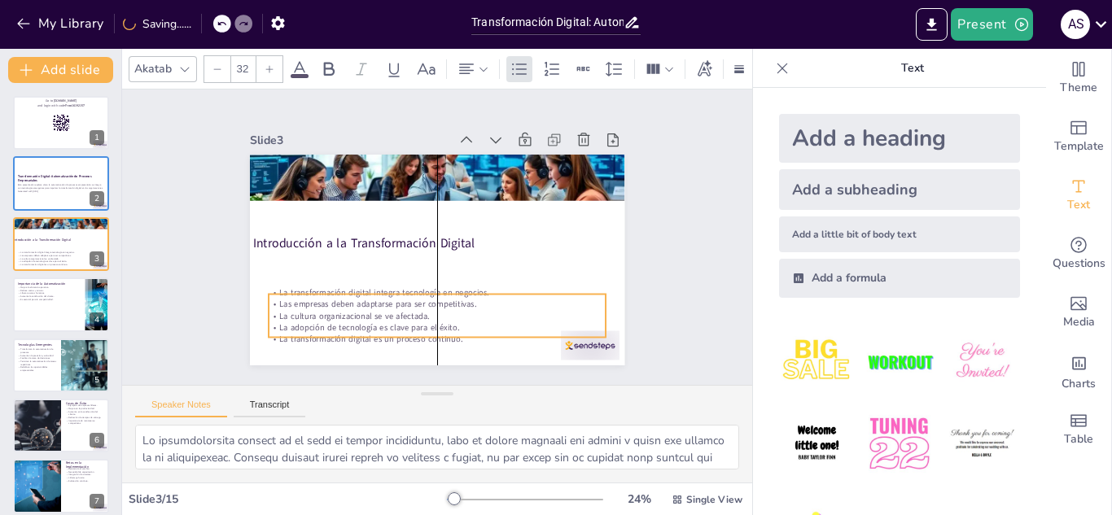
drag, startPoint x: 388, startPoint y: 256, endPoint x: 383, endPoint y: 290, distance: 34.5
click at [383, 290] on p "La transformación digital integra tecnología en negocios." at bounding box center [437, 292] width 337 height 11
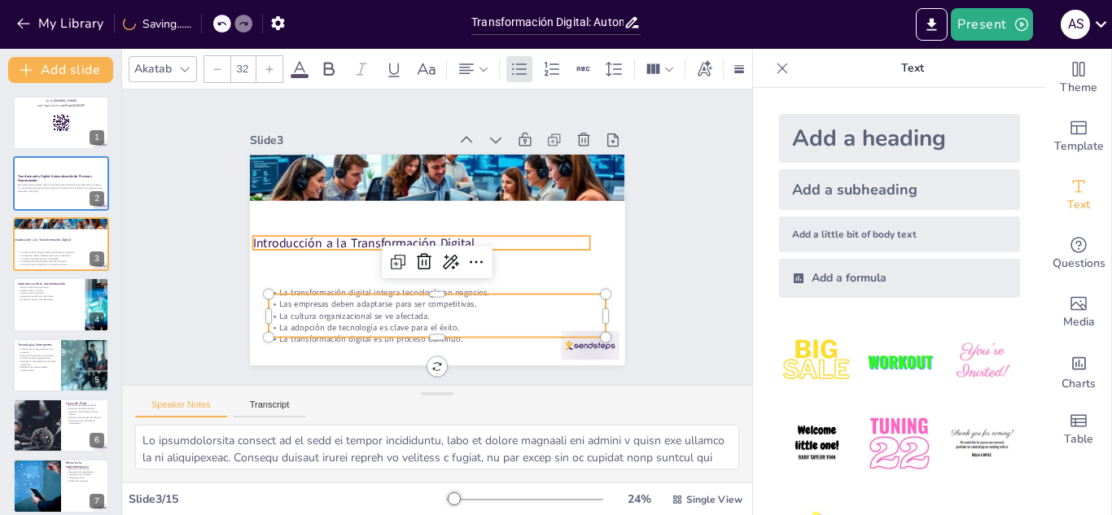
checkbox input "true"
type input "48"
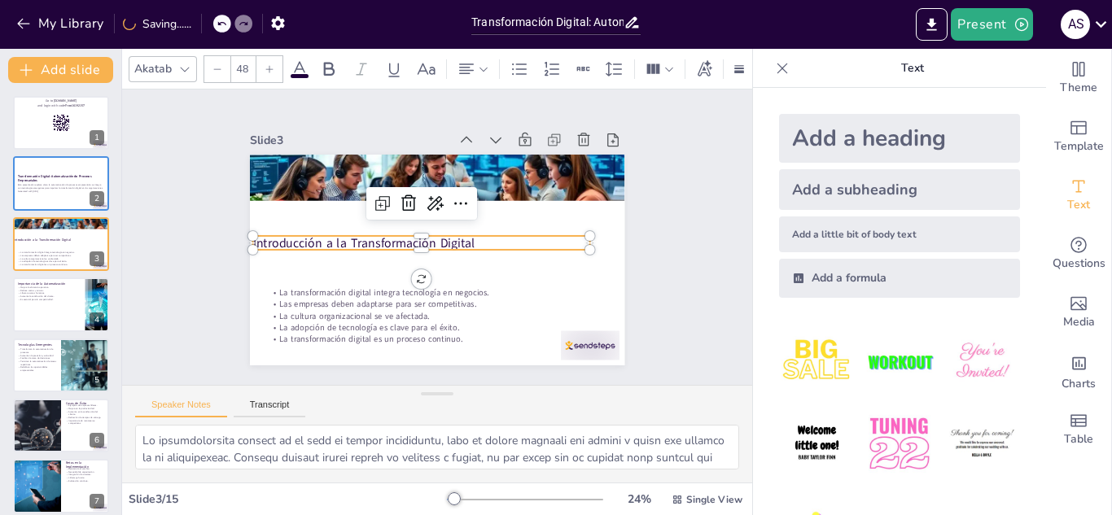
click at [352, 234] on p "Introducción a la Transformación Digital" at bounding box center [421, 239] width 334 height 87
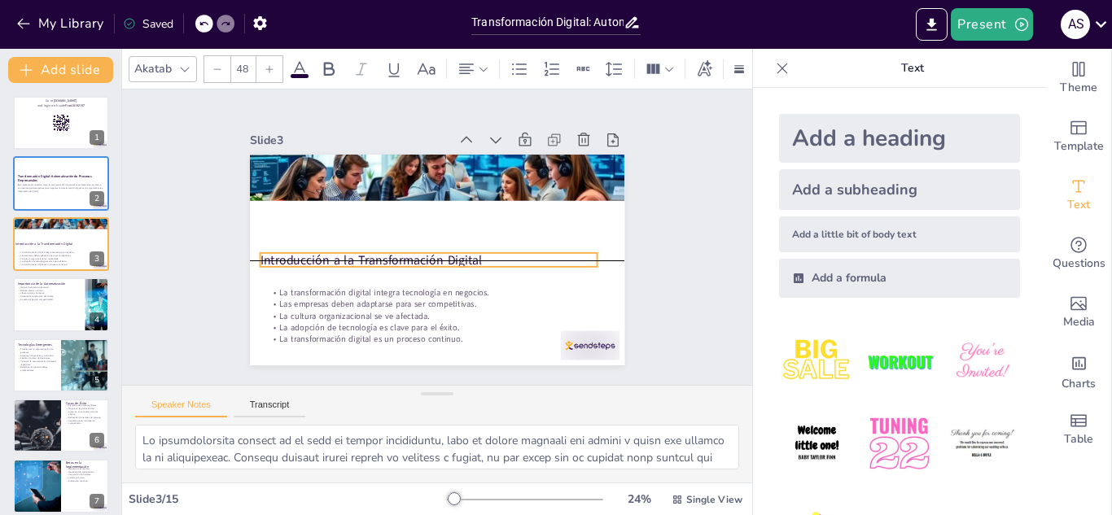
drag, startPoint x: 352, startPoint y: 234, endPoint x: 359, endPoint y: 252, distance: 19.4
click at [359, 175] on div "Introducción a la Transformación Digital La transformación digital integra tecn…" at bounding box center [446, 155] width 373 height 39
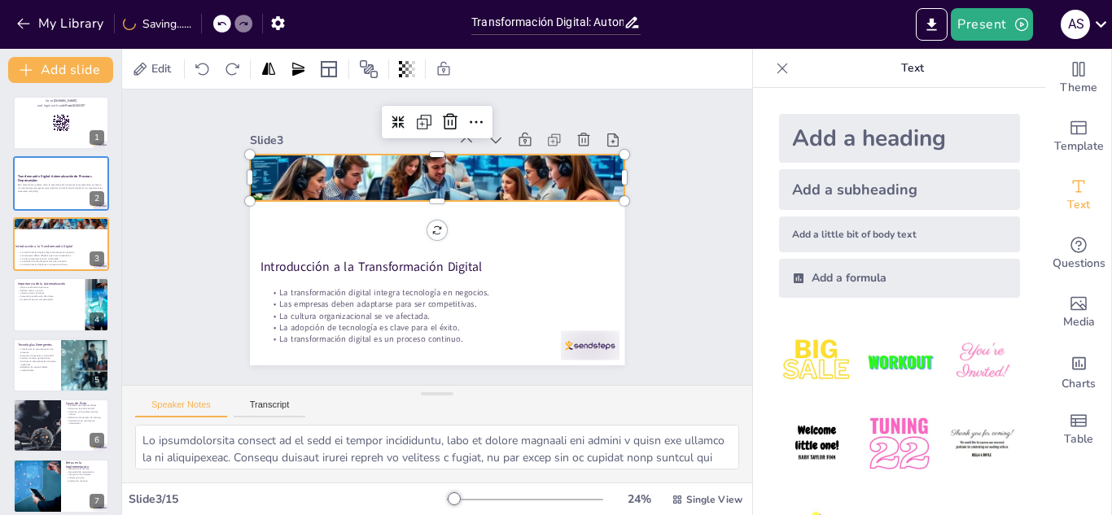
click at [393, 183] on div at bounding box center [437, 175] width 375 height 187
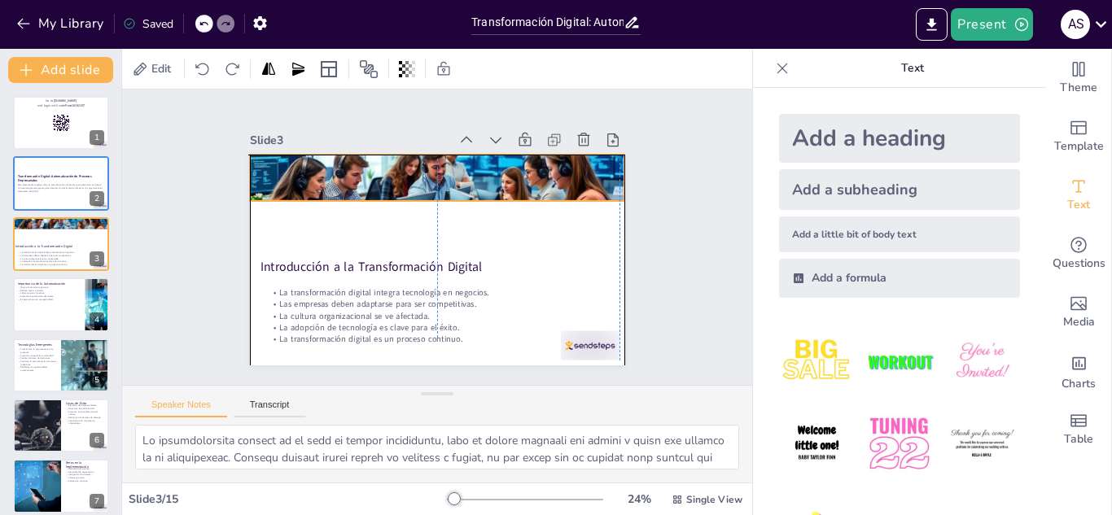
click at [418, 155] on div "Introducción a la Transformación Digital La transformación digital integra tecn…" at bounding box center [437, 155] width 375 height 0
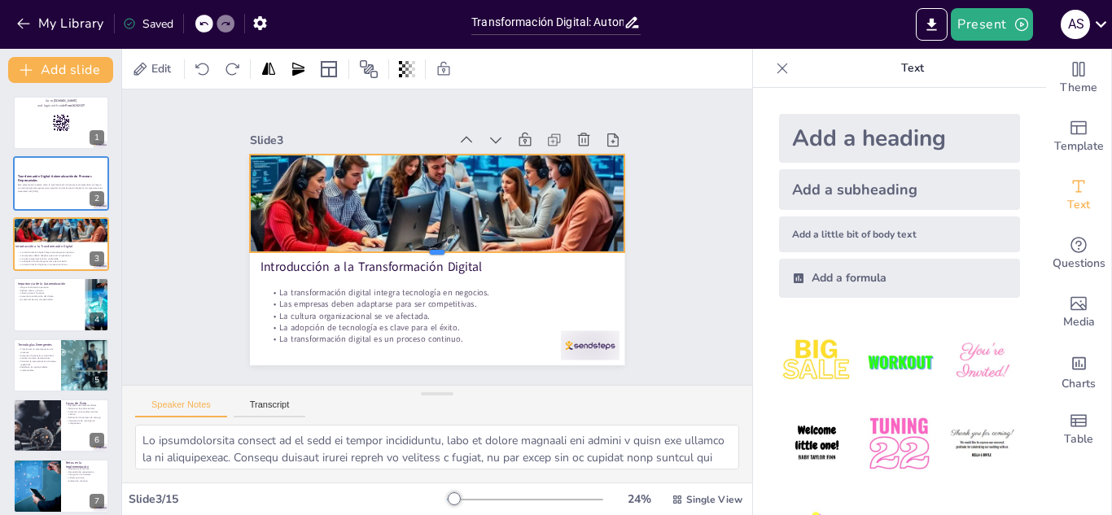
drag, startPoint x: 426, startPoint y: 195, endPoint x: 423, endPoint y: 248, distance: 53.0
click at [423, 252] on div at bounding box center [437, 258] width 375 height 13
click at [667, 182] on div "Slide 1 Go to sendsteps.me and login with code Free16192157 Slide 2 Transformac…" at bounding box center [437, 238] width 630 height 296
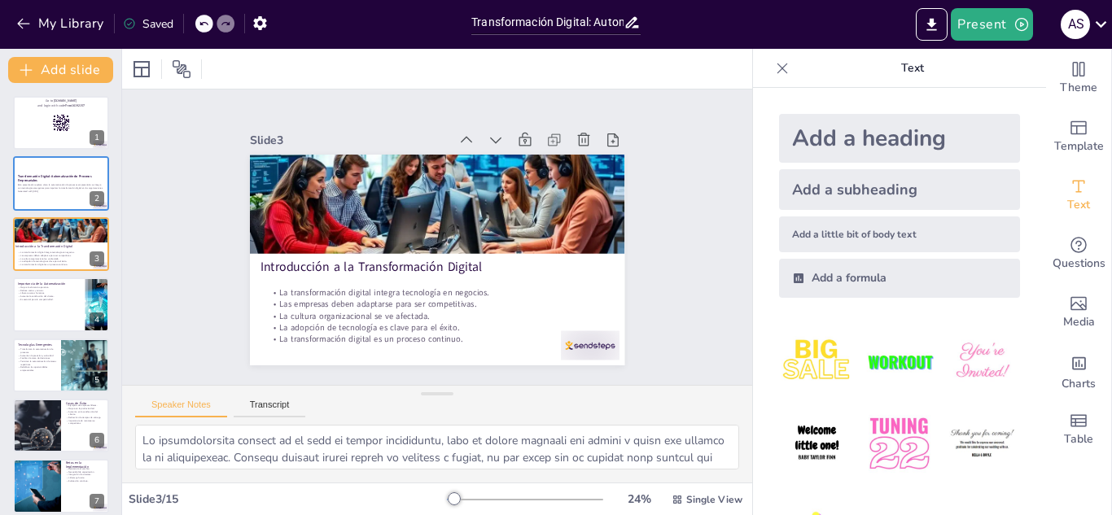
checkbox input "true"
type textarea "La eficiencia operativa se traduce en ahorro de tiempo y recursos. La automatiz…"
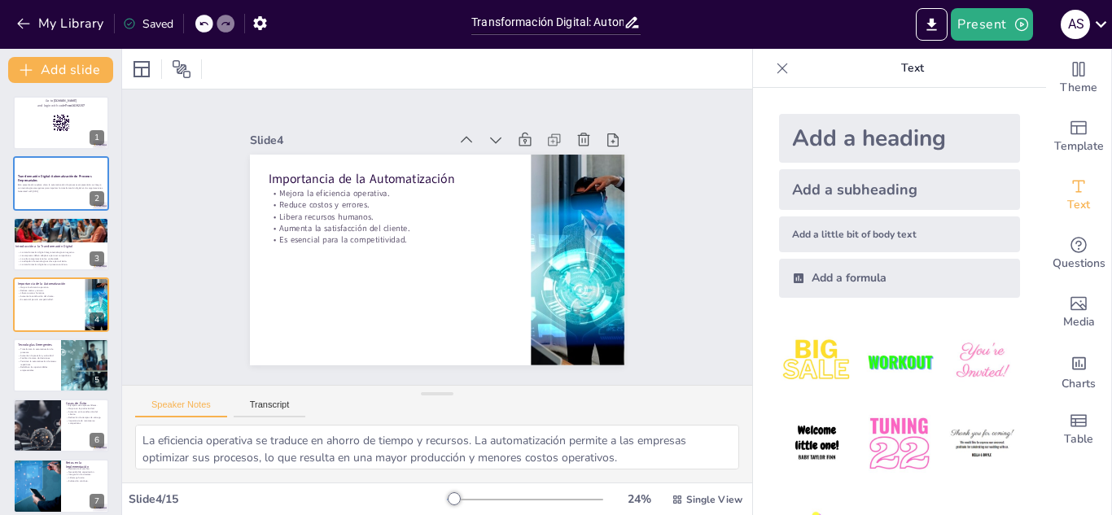
checkbox input "true"
type textarea "La transformación digital no es solo un cambio tecnológico, sino un cambio cult…"
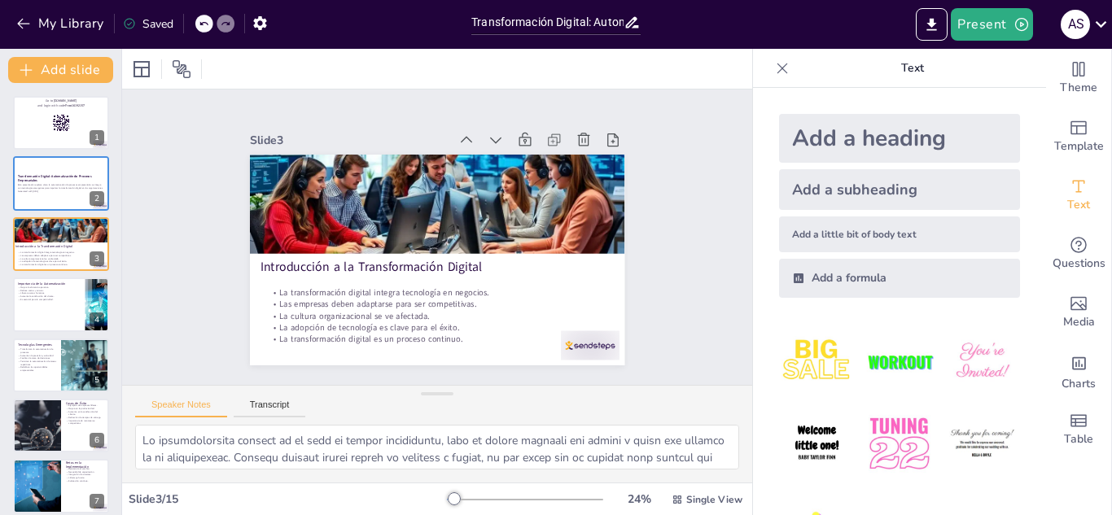
checkbox input "true"
type textarea "La eficiencia operativa se traduce en ahorro de tiempo y recursos. La automatiz…"
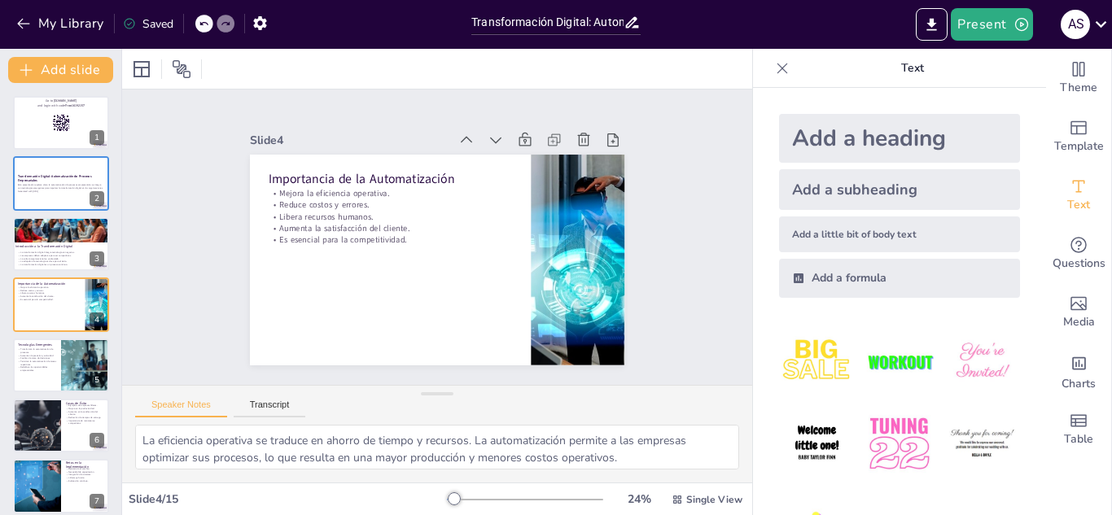
checkbox input "true"
type textarea "Las tecnologías emergentes están revolucionando la automatización al permitir q…"
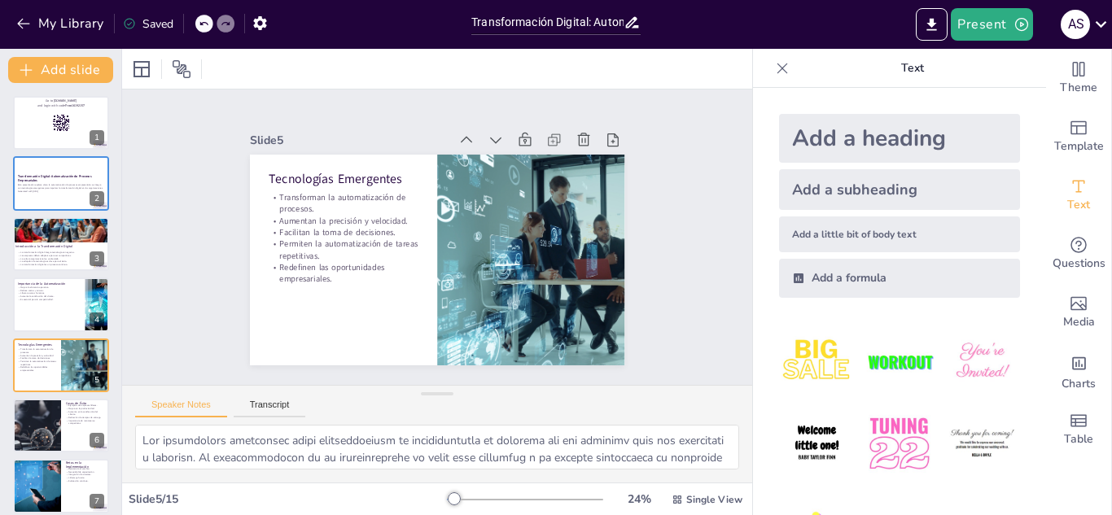
checkbox input "true"
type textarea "Los casos de éxito de empresas líderes sirven como inspiración y modelo para ot…"
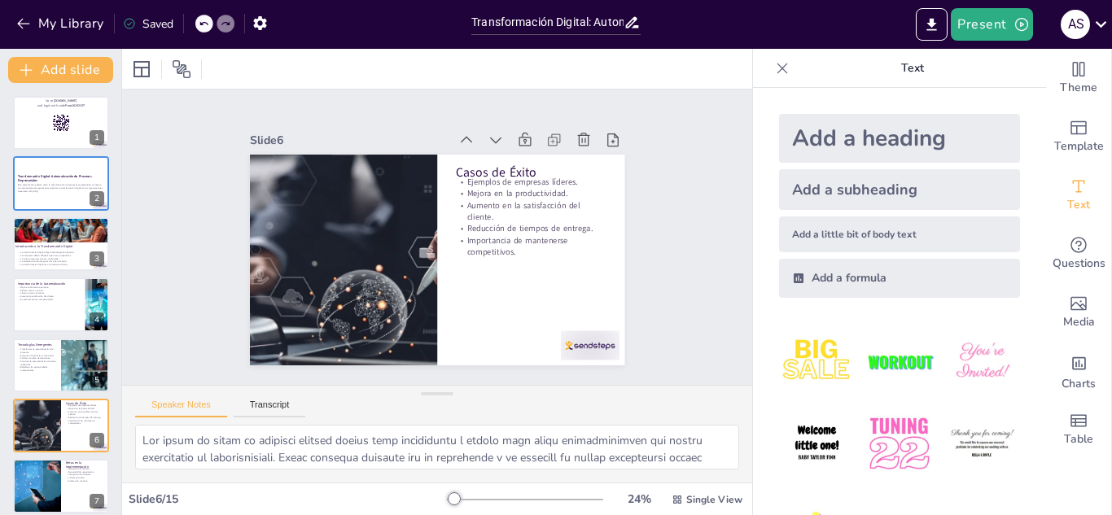
checkbox input "true"
type textarea "La resistencia al cambio es un fenómeno común en todas las organizaciones. Para…"
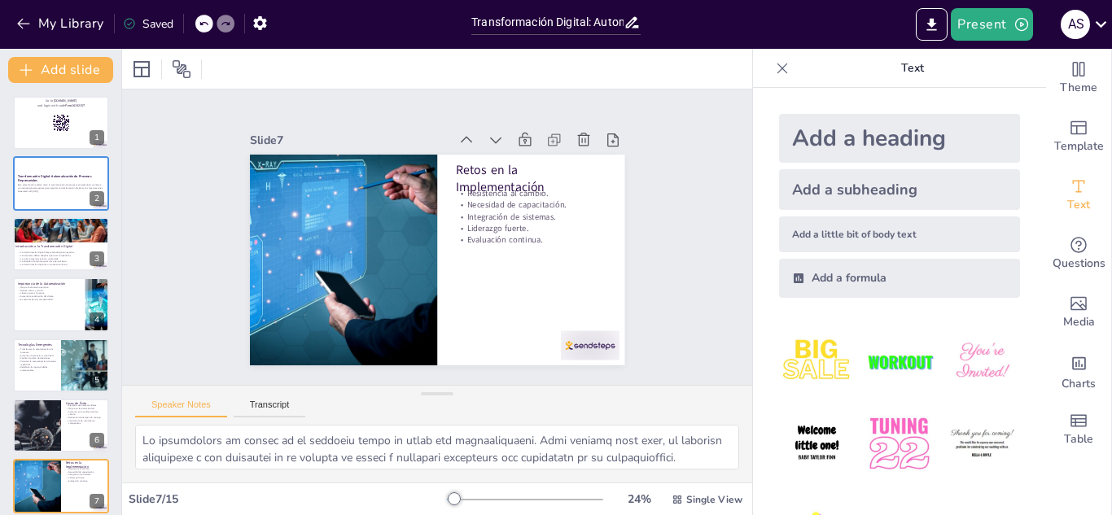
checkbox input "true"
type textarea "La evaluación de los procesos existentes es el primer paso para identificar áre…"
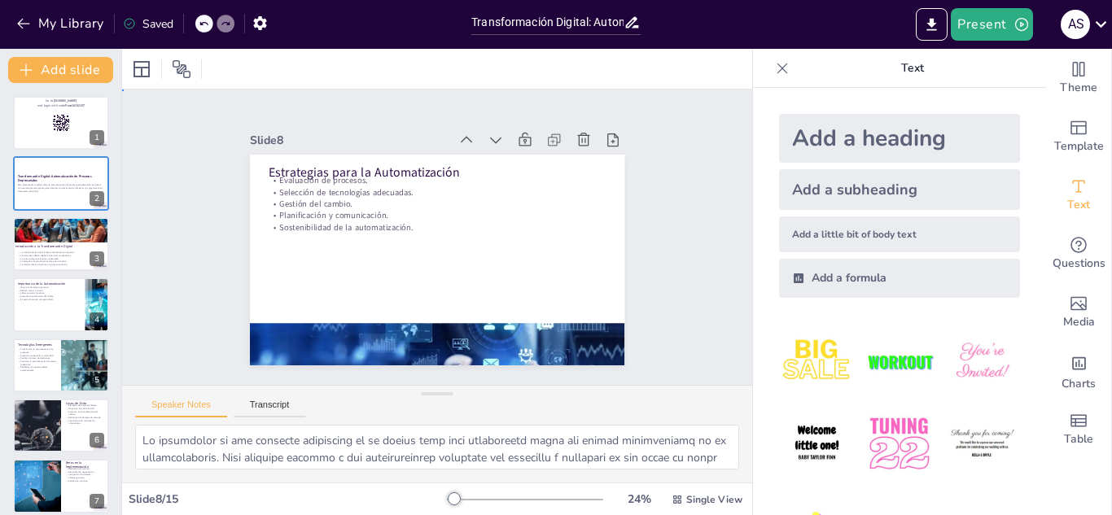
click at [679, 171] on div "Slide 1 Go to sendsteps.me and login with code Free16192157 Slide 2 Transformac…" at bounding box center [437, 238] width 630 height 296
checkbox input "true"
type textarea "La automatización puede liberar tiempo y recursos, permitiendo a los empleados …"
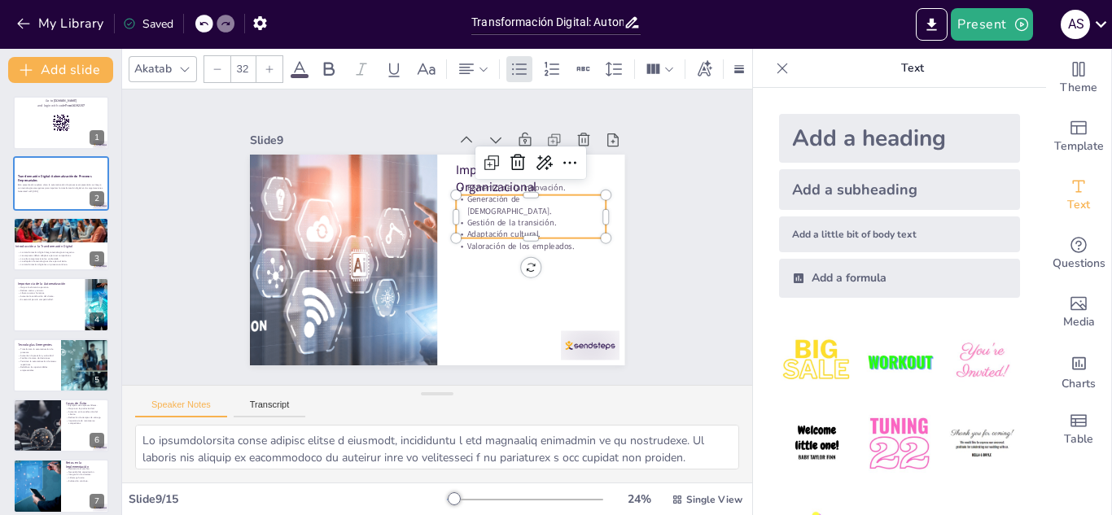
click at [532, 217] on p "Gestión de la transición." at bounding box center [531, 222] width 150 height 11
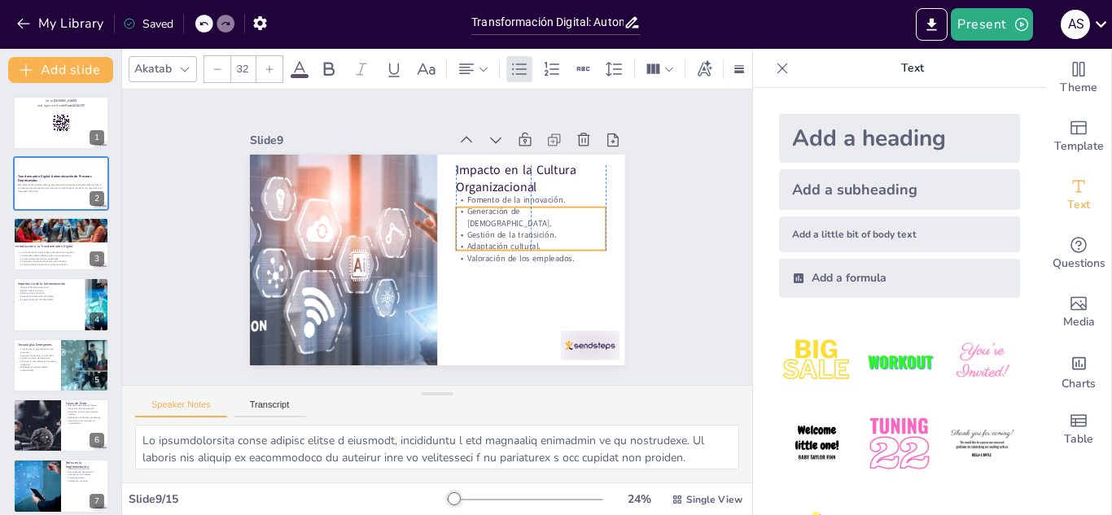
drag, startPoint x: 532, startPoint y: 208, endPoint x: 532, endPoint y: 221, distance: 13.8
click at [532, 229] on p "Gestión de la transición." at bounding box center [531, 234] width 150 height 11
drag, startPoint x: 516, startPoint y: 203, endPoint x: 516, endPoint y: 193, distance: 9.8
click at [516, 193] on div at bounding box center [531, 193] width 150 height 13
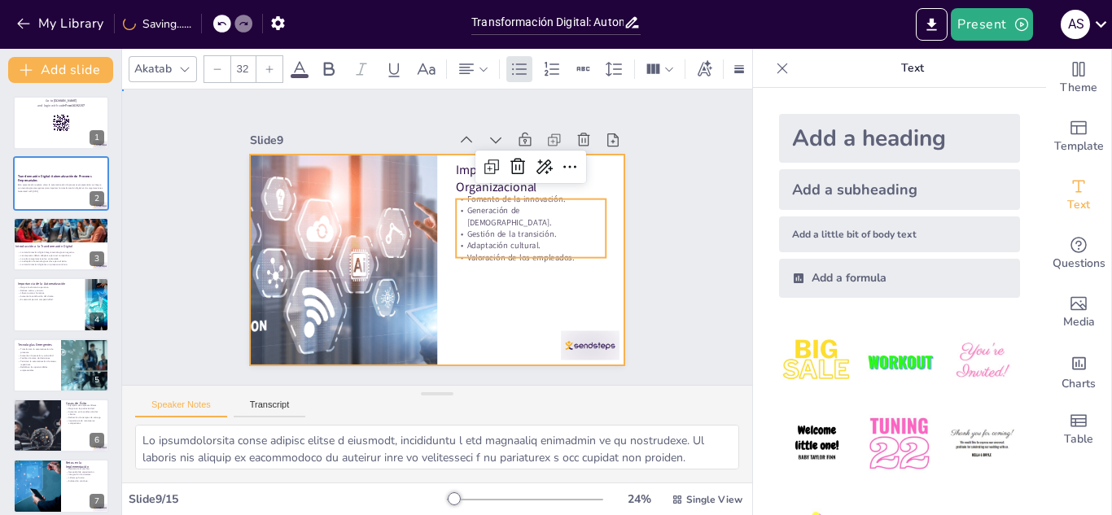
click at [604, 313] on div at bounding box center [437, 260] width 375 height 211
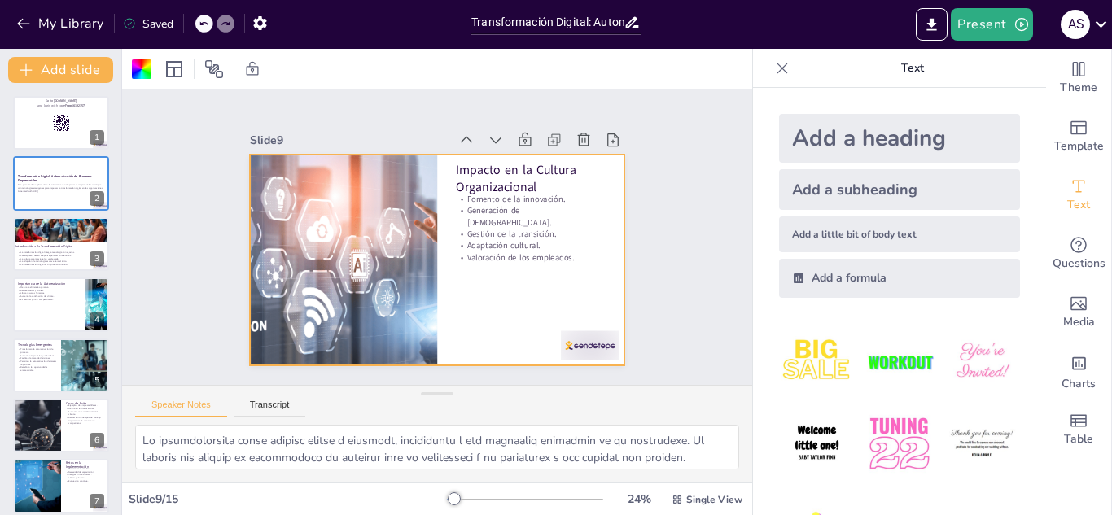
checkbox input "true"
type textarea "La inteligencia artificial seguirá siendo un motor clave de la automatización. …"
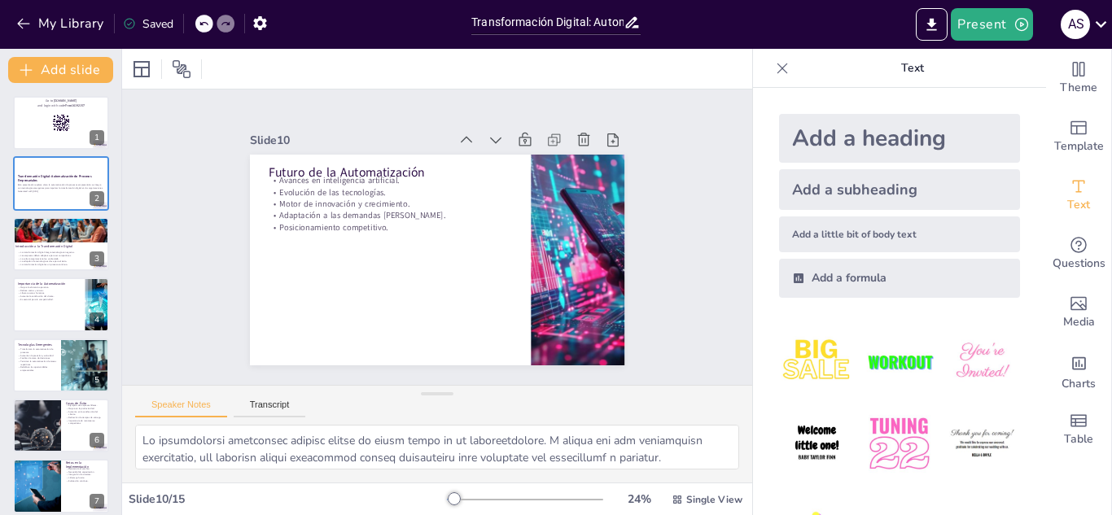
checkbox input "true"
type textarea "La automatización es un factor clave en la competitividad de las organizaciones…"
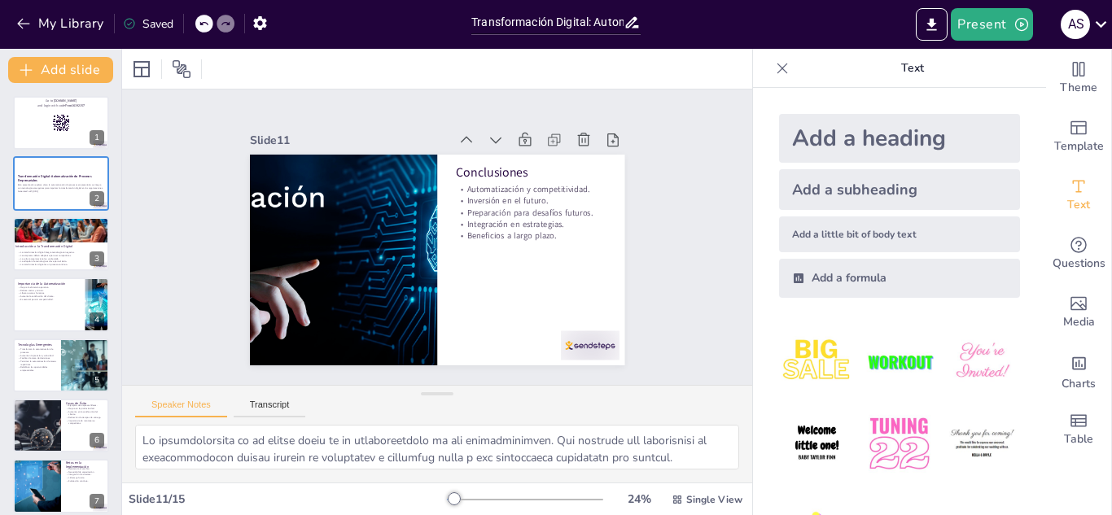
checkbox input "true"
type textarea "La respuesta correcta es "Mejora en la eficiencia operativa". Este beneficio se…"
checkbox input "true"
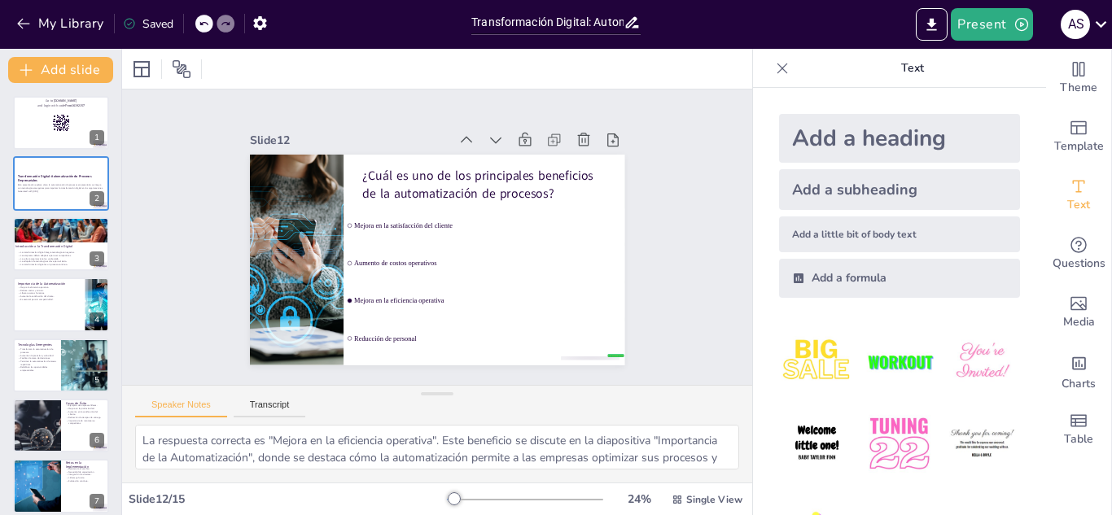
checkbox input "true"
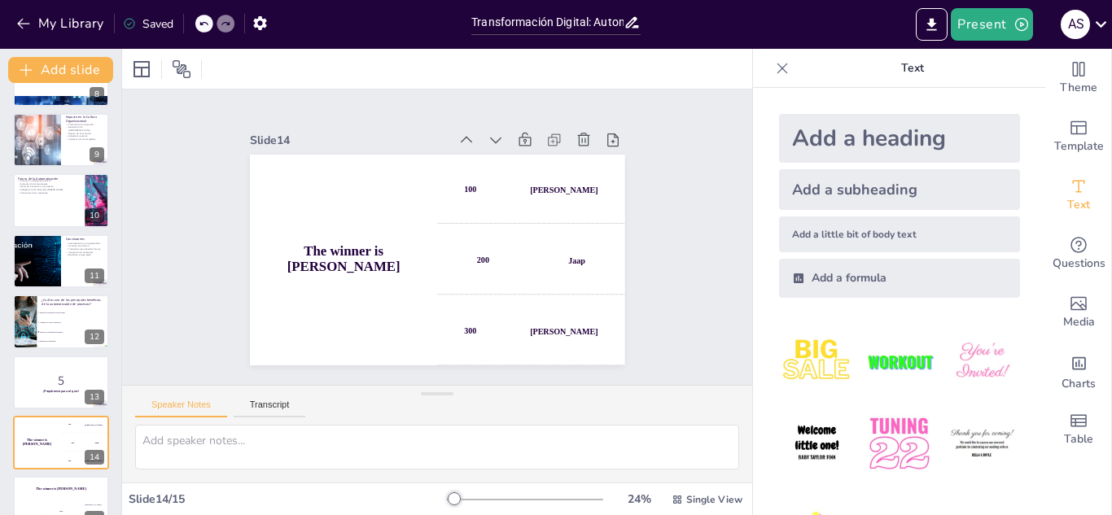
scroll to position [470, 0]
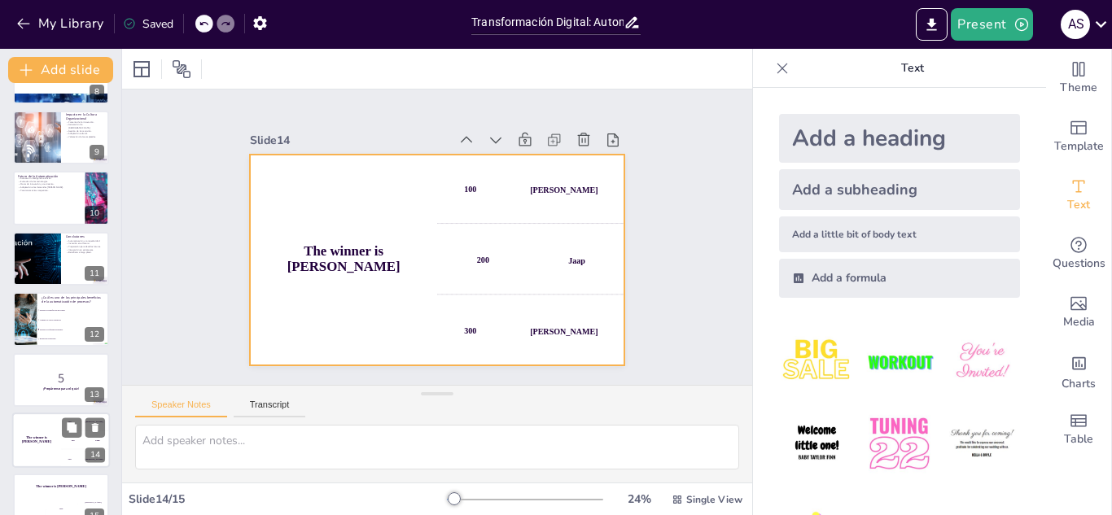
click at [61, 427] on div "100 Hasan" at bounding box center [85, 422] width 49 height 18
checkbox input "true"
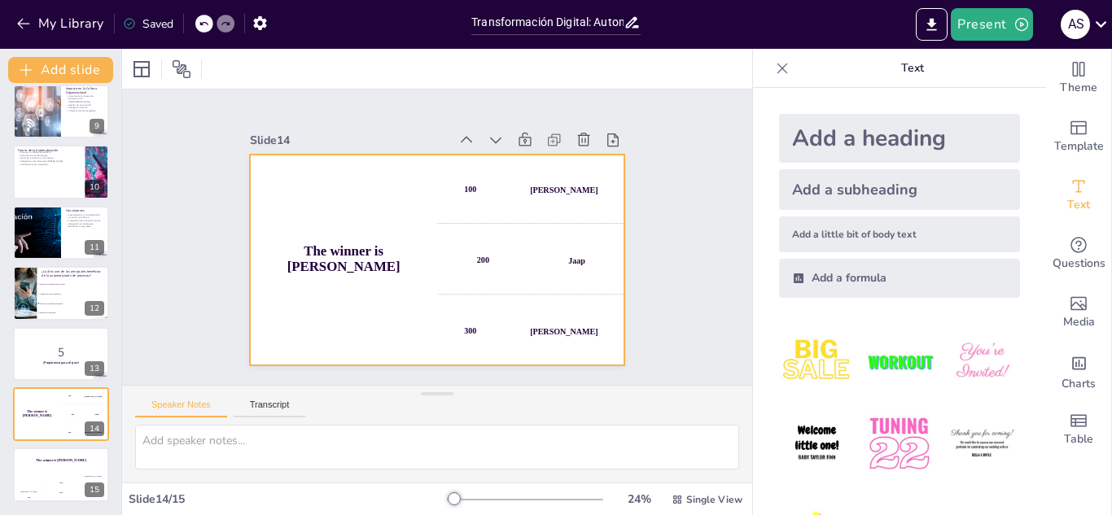
checkbox input "true"
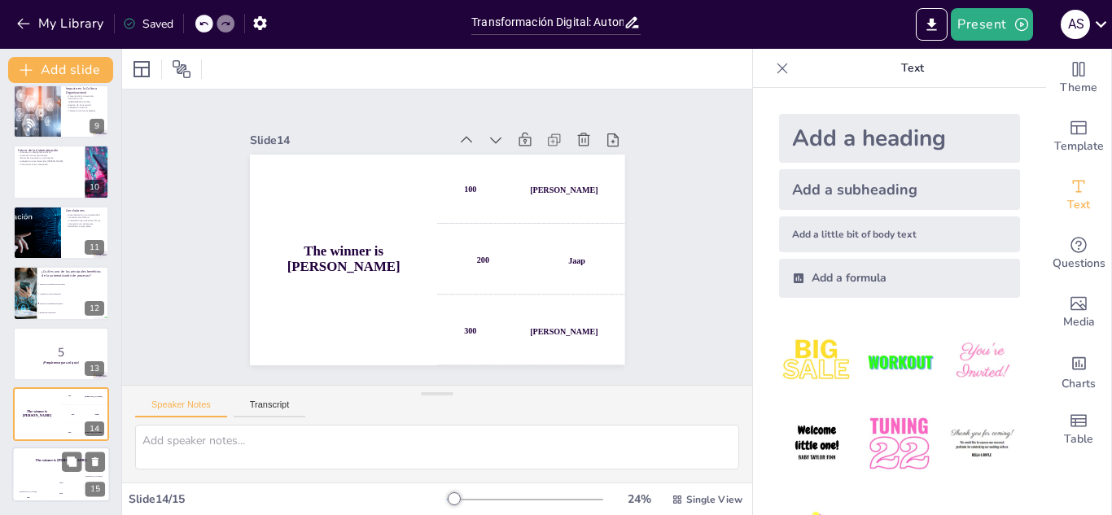
checkbox input "true"
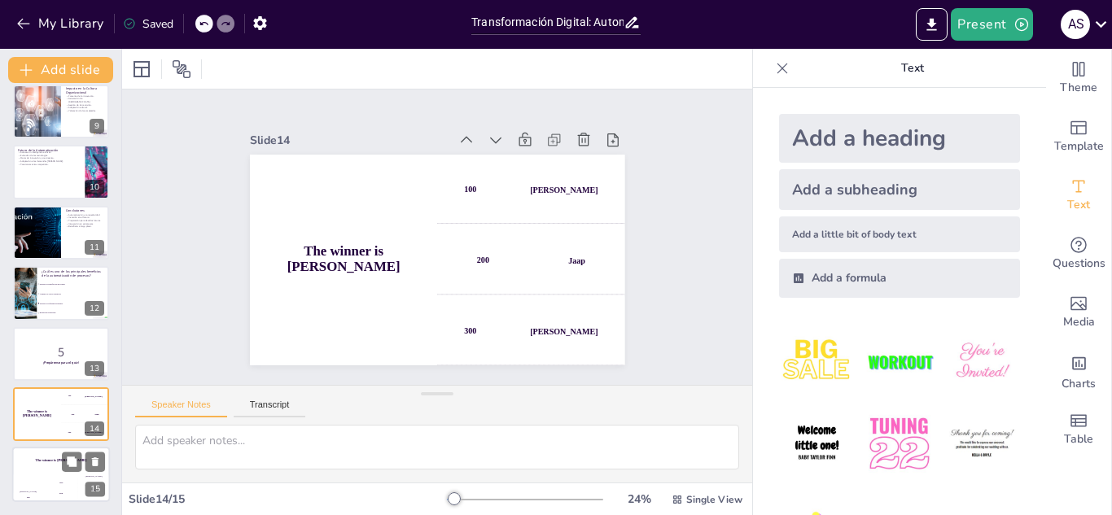
checkbox input "true"
click at [56, 479] on div "Jaap 200" at bounding box center [61, 489] width 33 height 28
checkbox input "true"
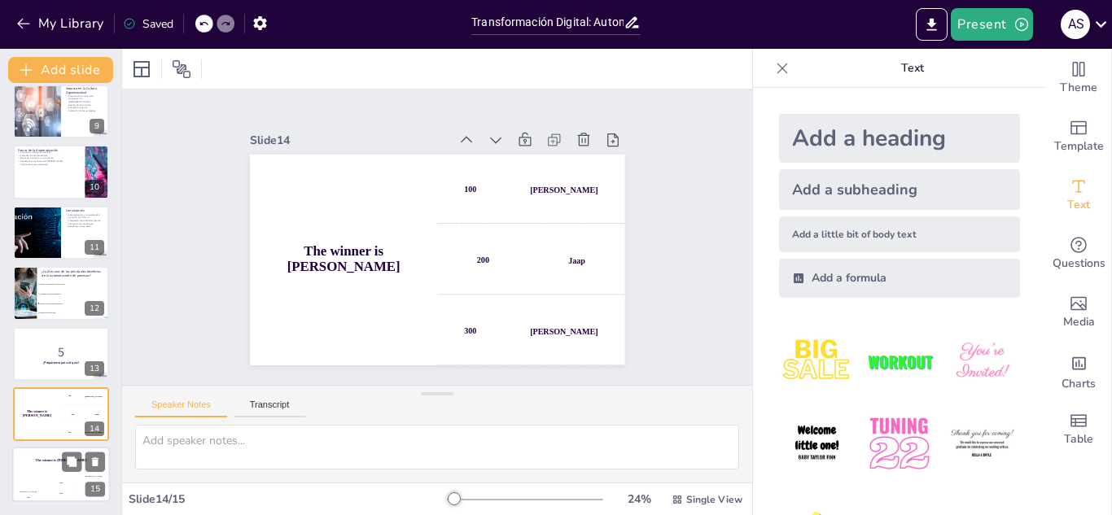
checkbox input "true"
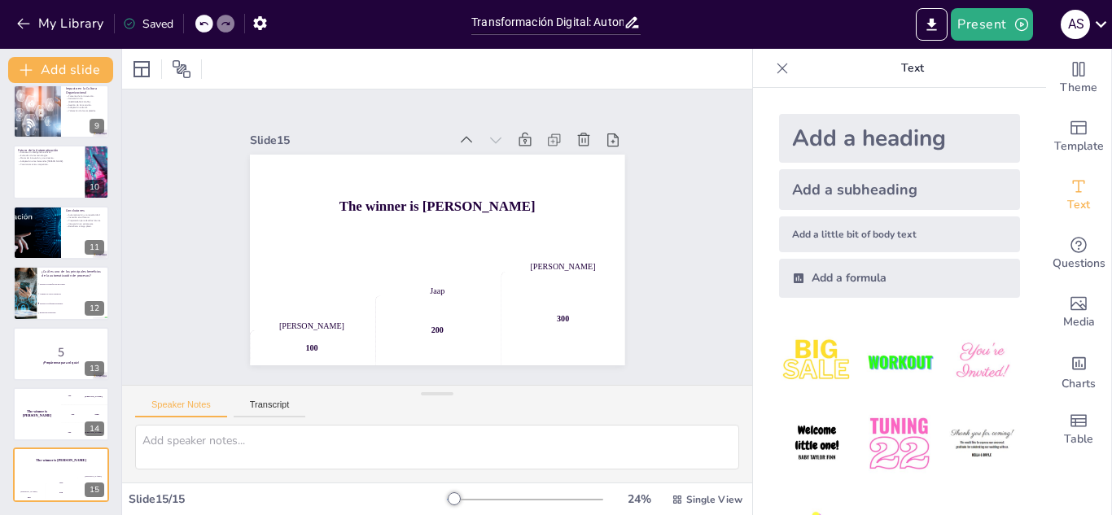
checkbox input "true"
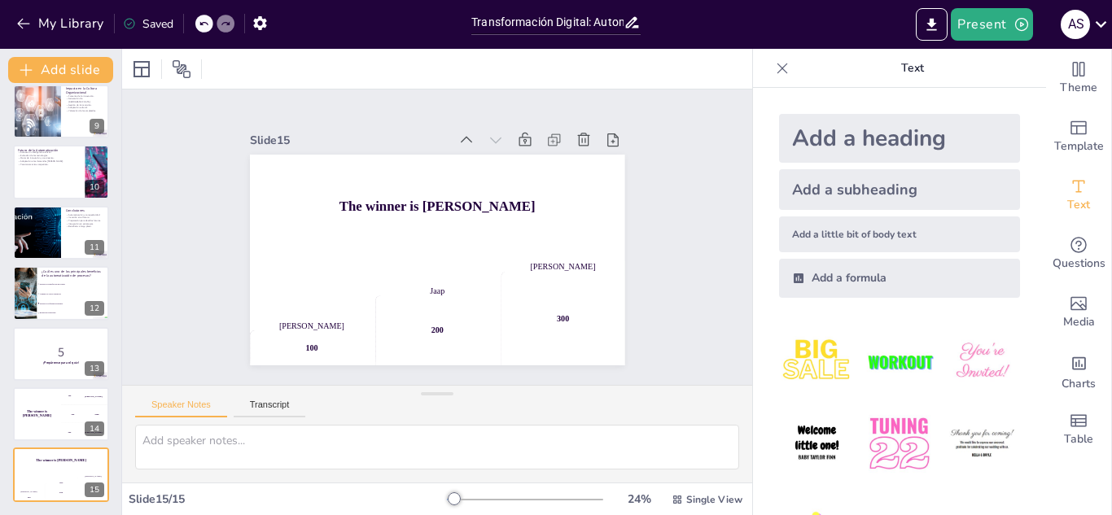
checkbox input "true"
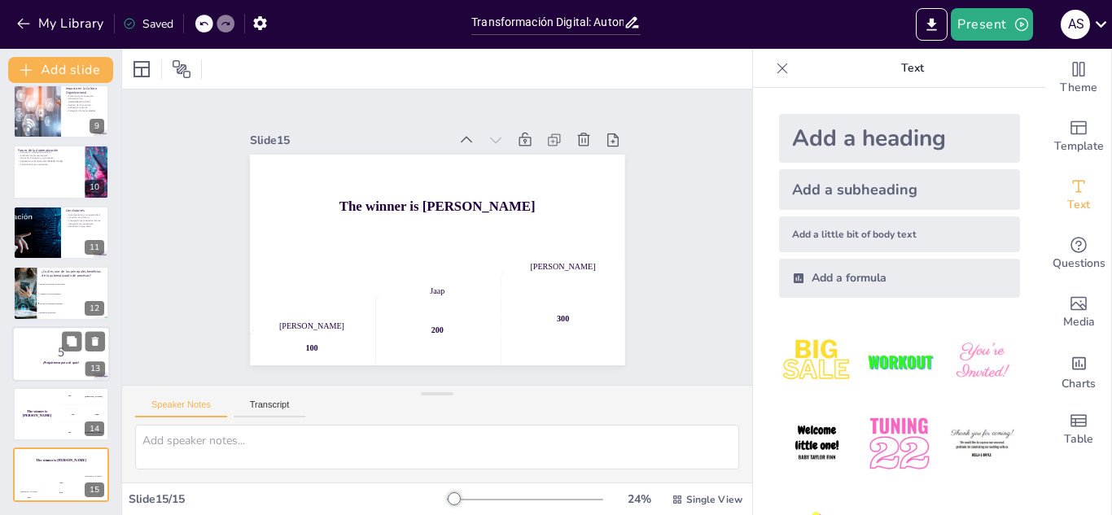
checkbox input "true"
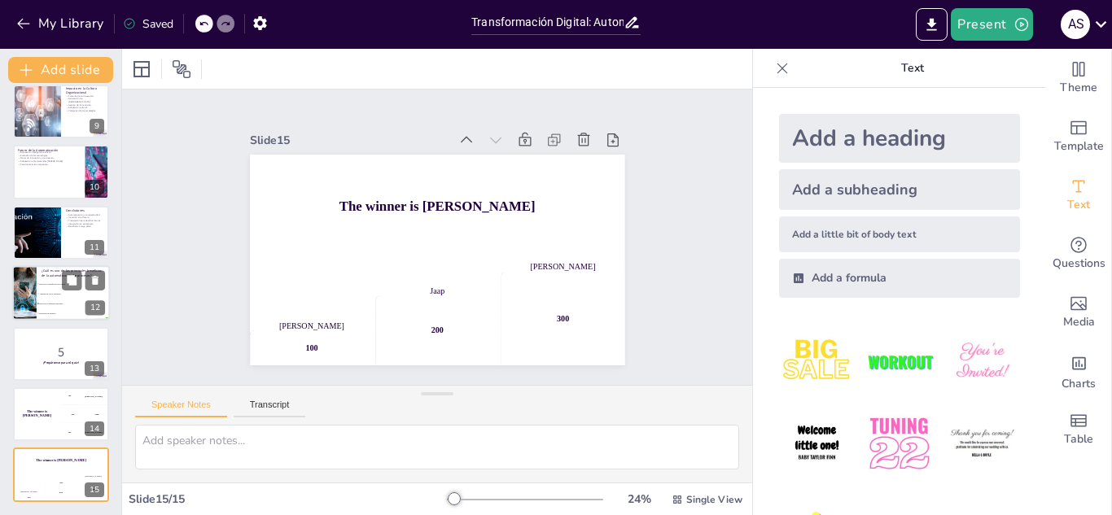
checkbox input "true"
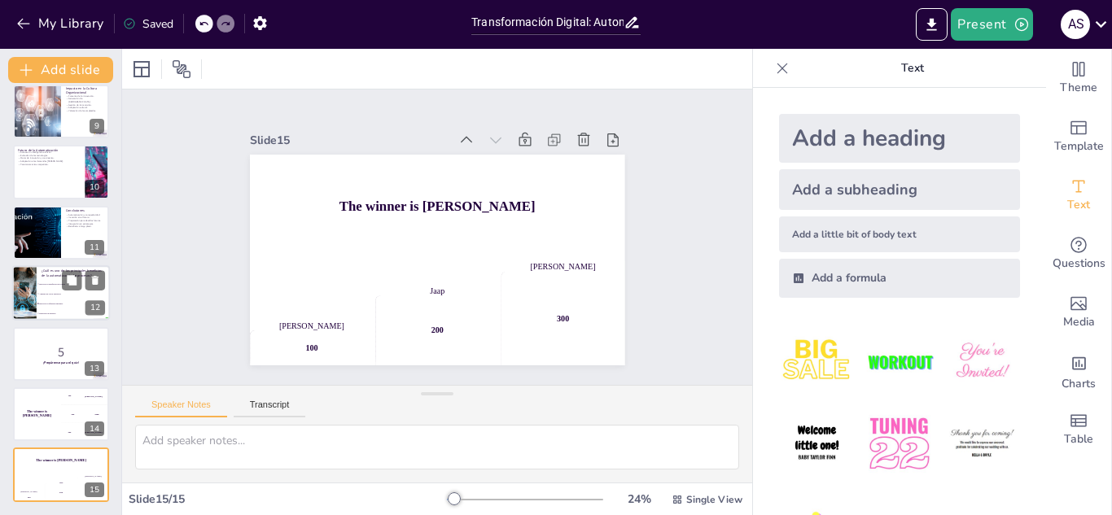
checkbox input "true"
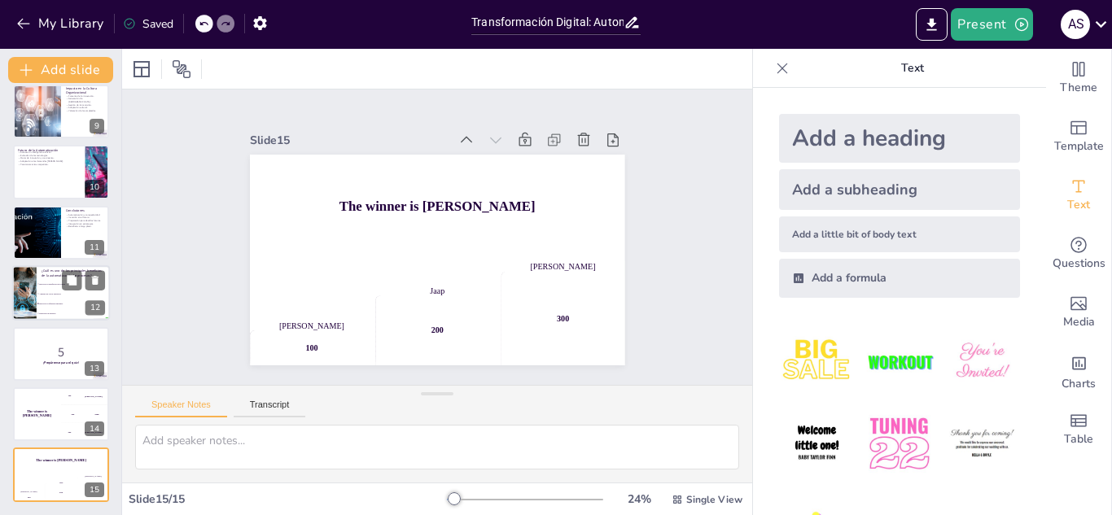
checkbox input "true"
click at [64, 300] on li "Mejora en la eficiencia operativa" at bounding box center [73, 305] width 73 height 10
type textarea "La respuesta correcta es "Mejora en la eficiencia operativa". Este beneficio se…"
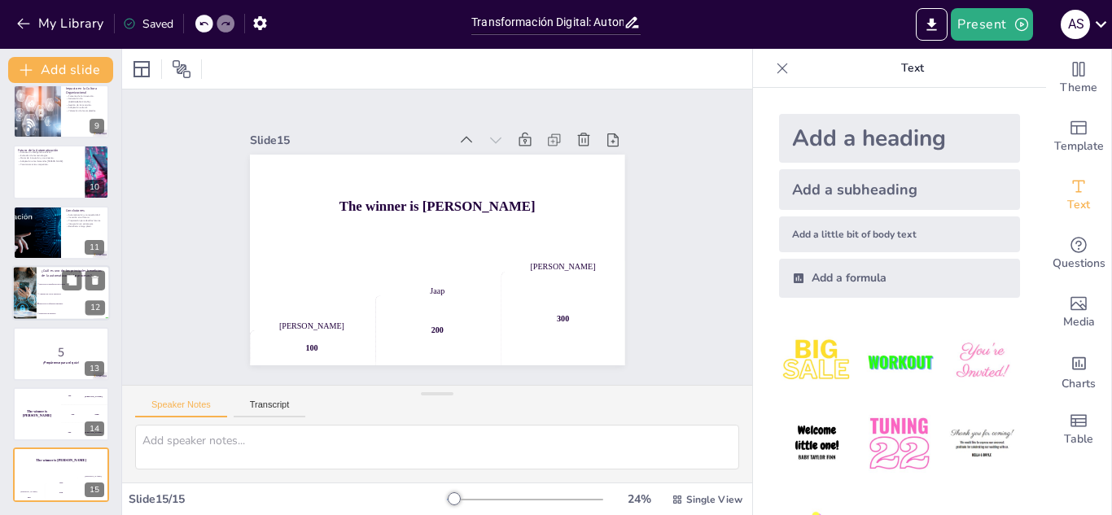
checkbox input "true"
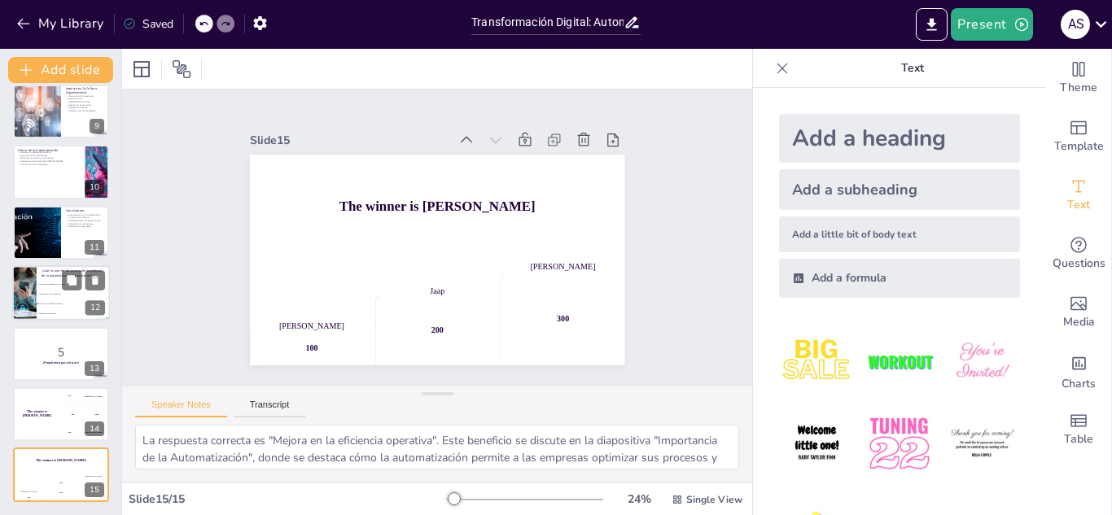
scroll to position [490, 0]
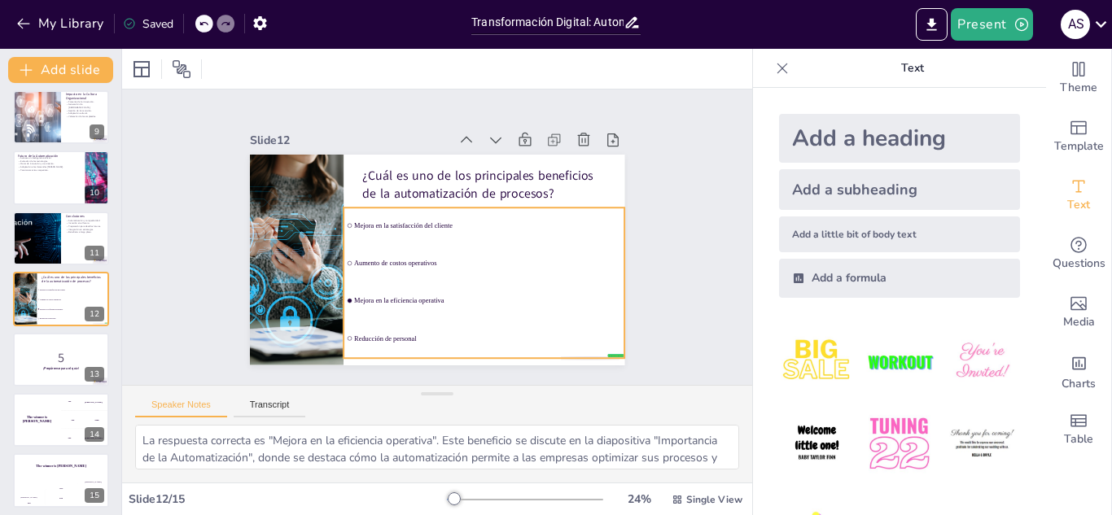
checkbox input "true"
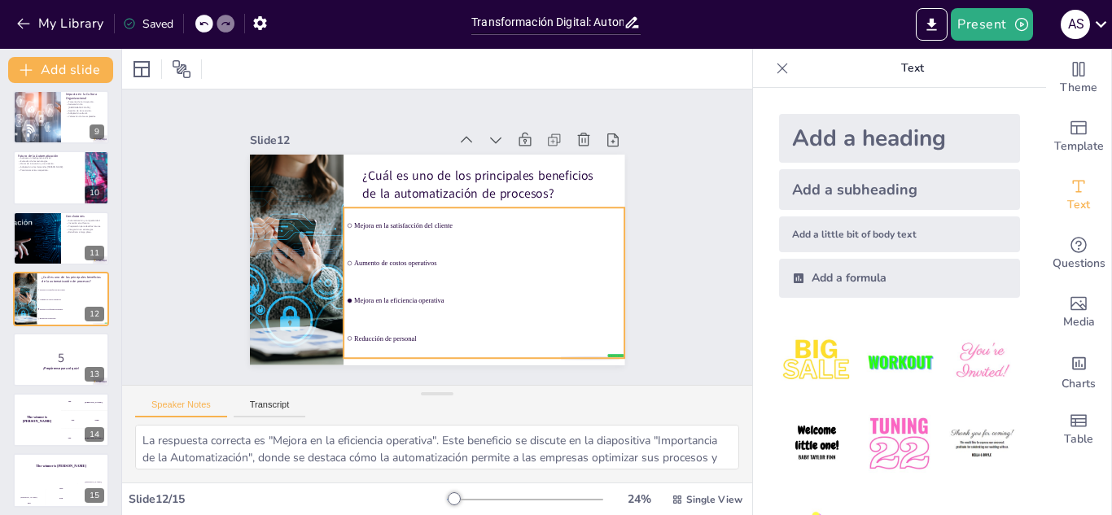
checkbox input "true"
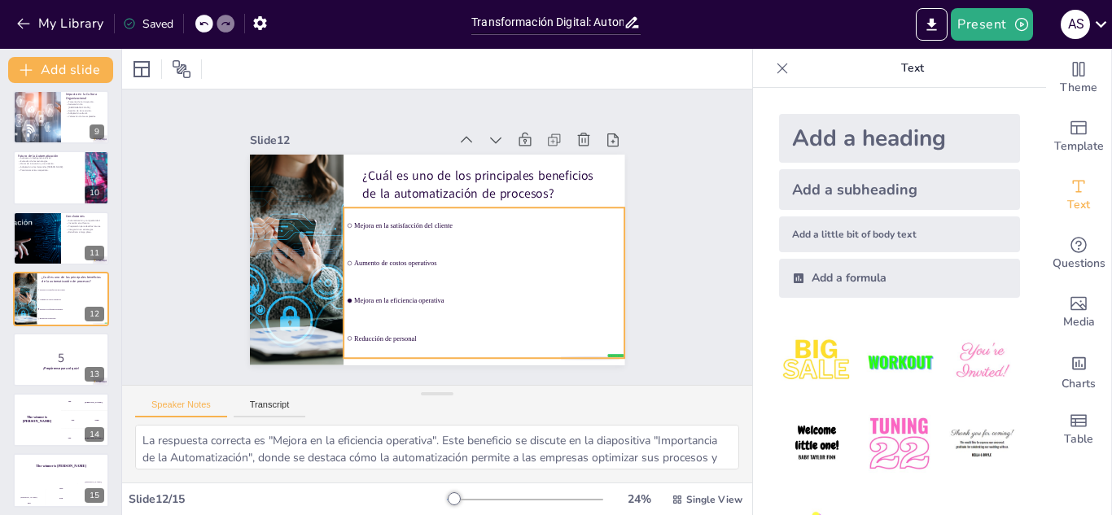
checkbox input "true"
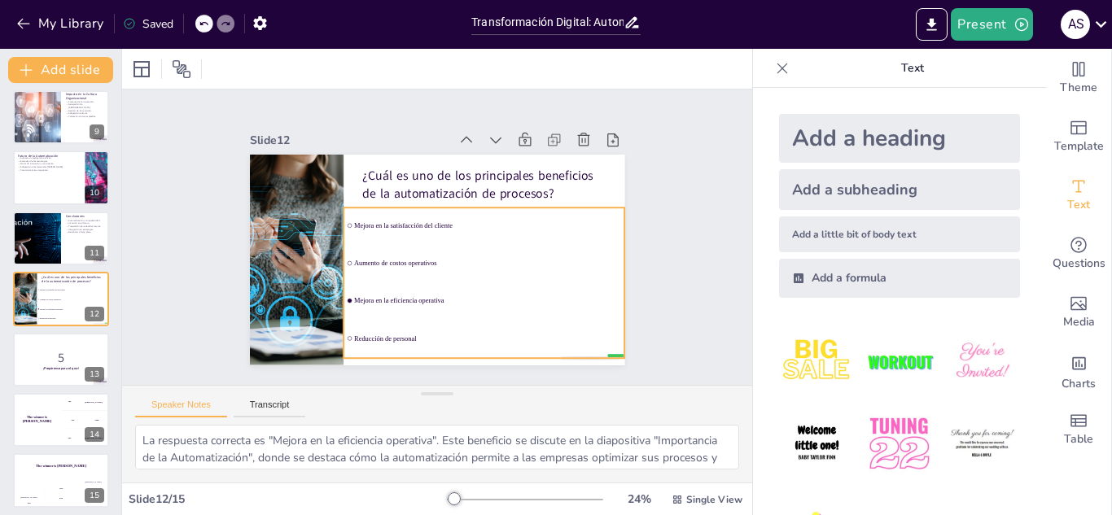
checkbox input "true"
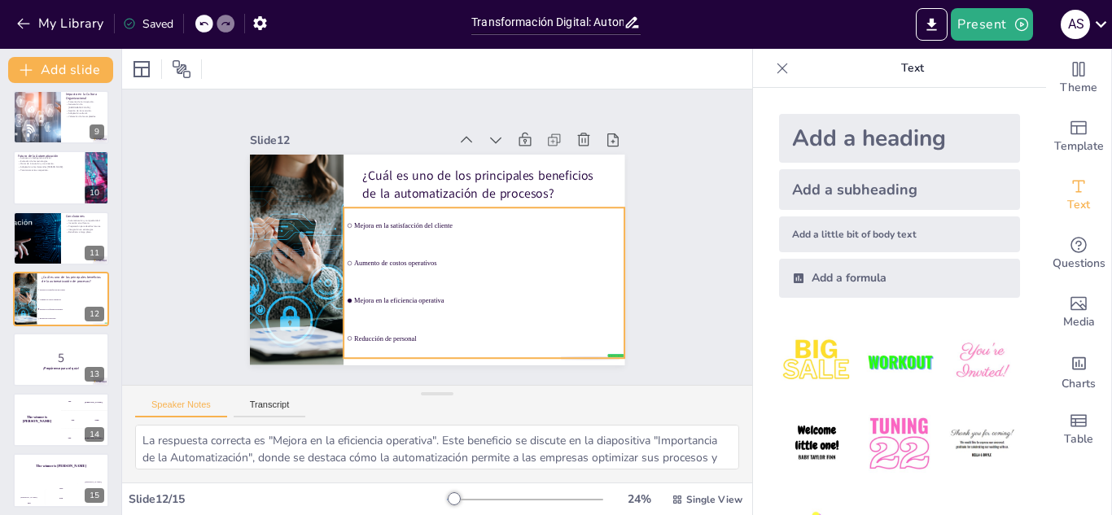
checkbox input "true"
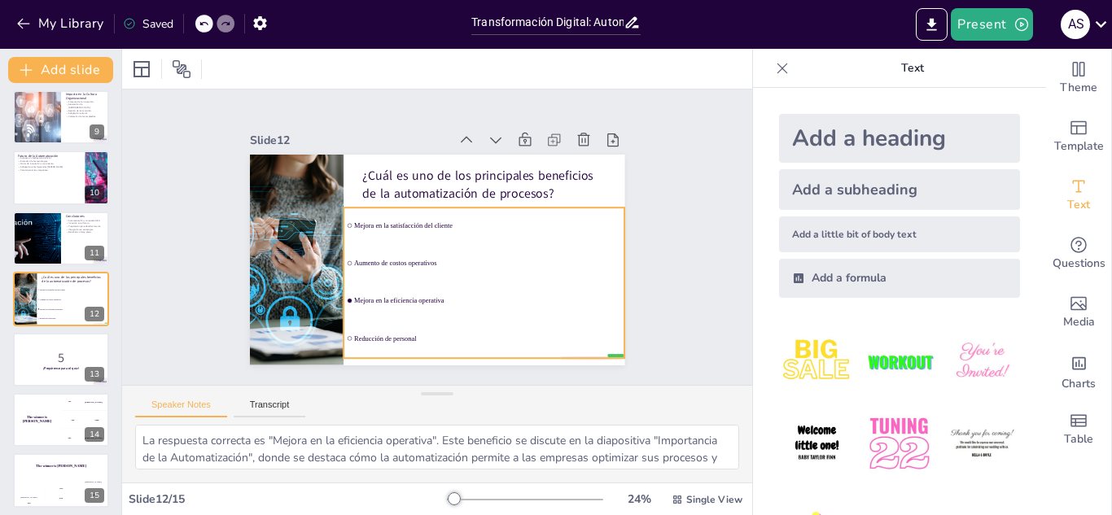
checkbox input "true"
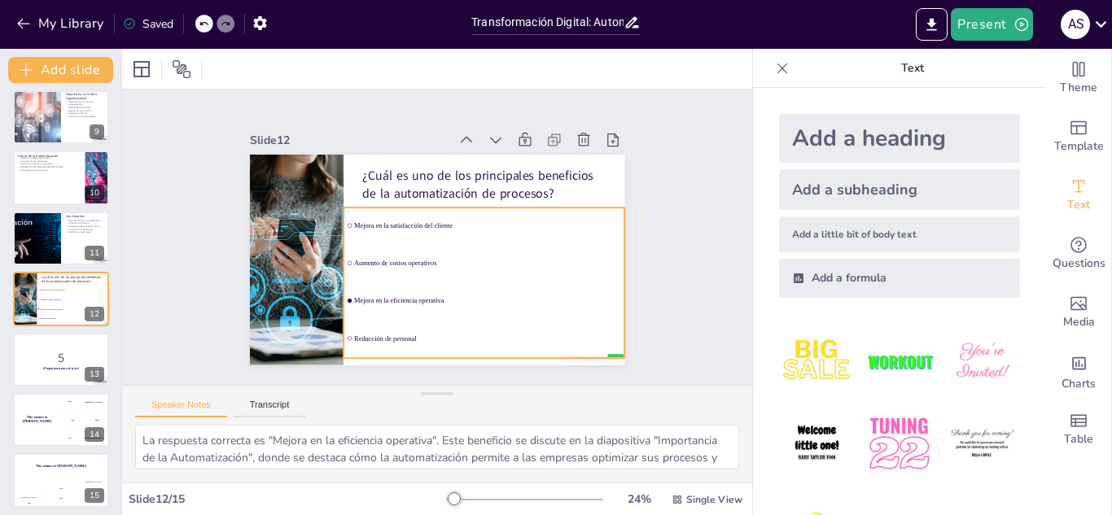
checkbox input "true"
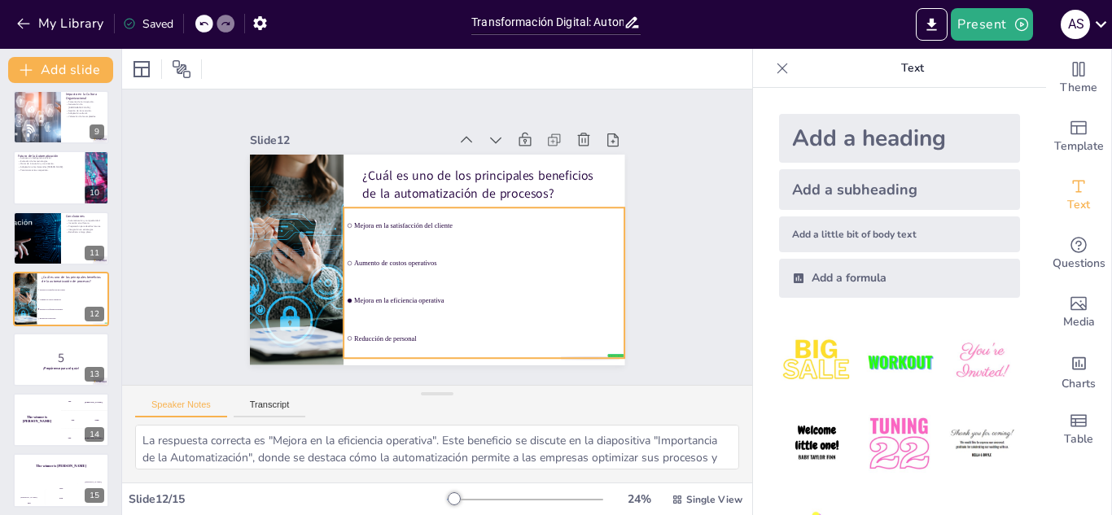
checkbox input "true"
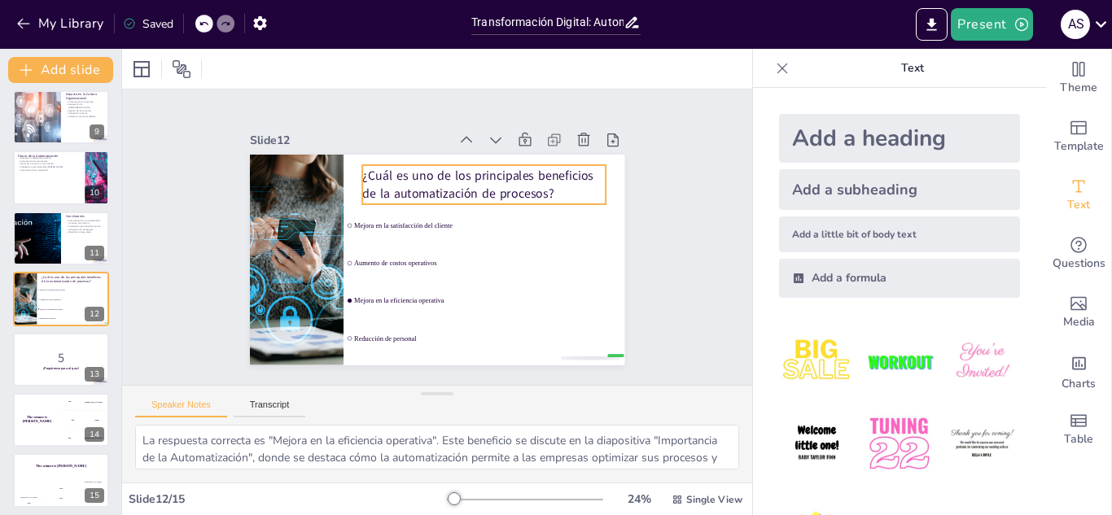
checkbox input "true"
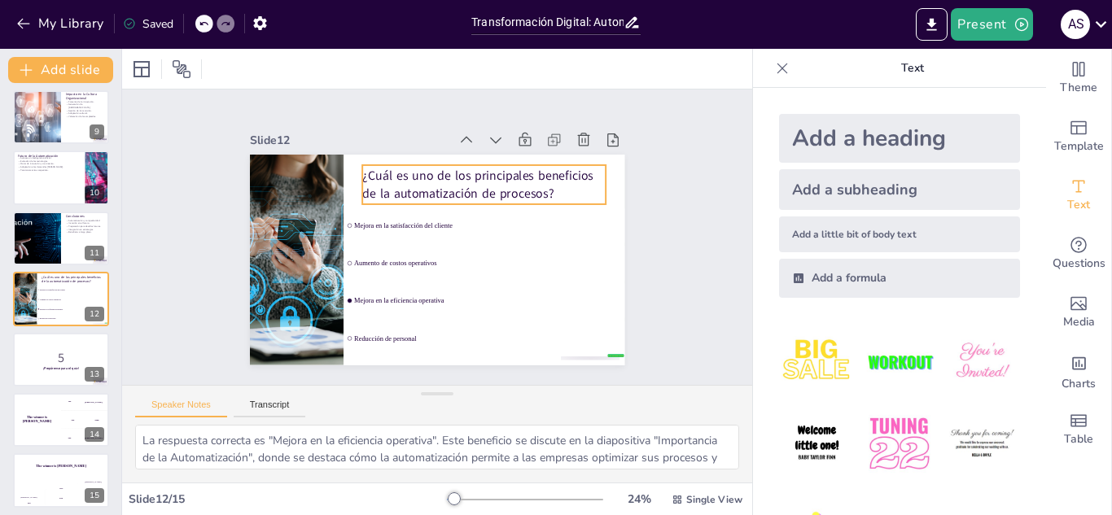
checkbox input "true"
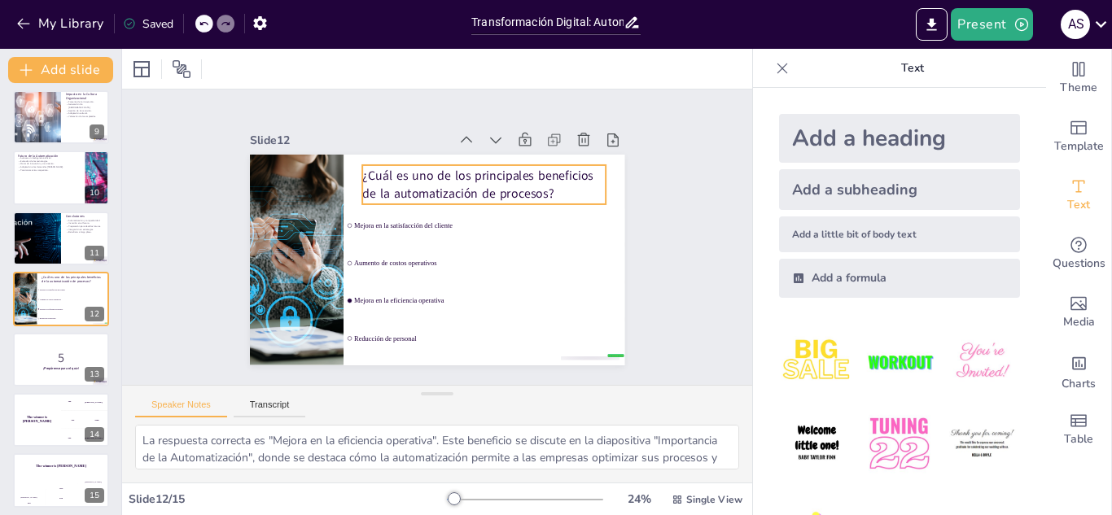
checkbox input "true"
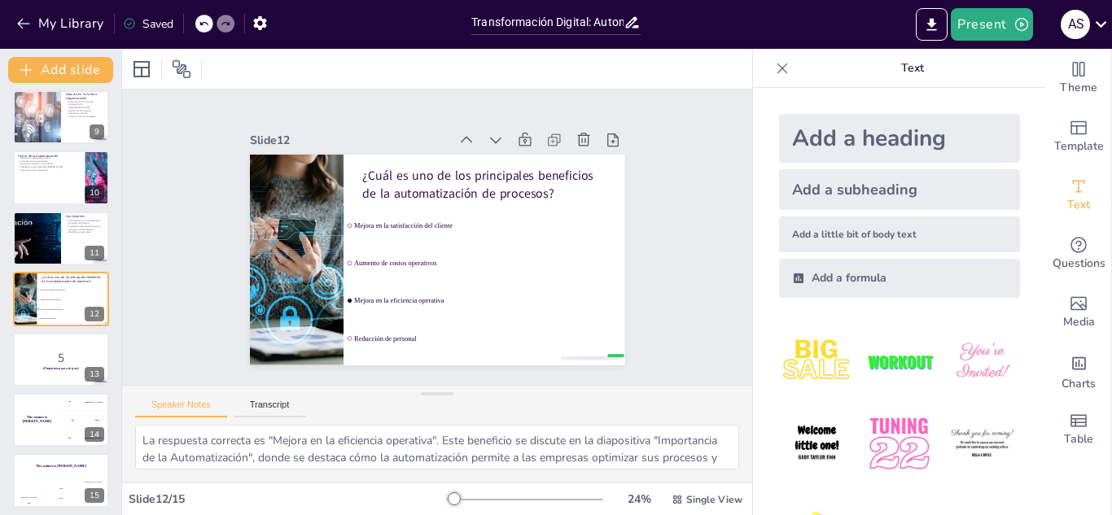
checkbox input "true"
